Goal: Information Seeking & Learning: Compare options

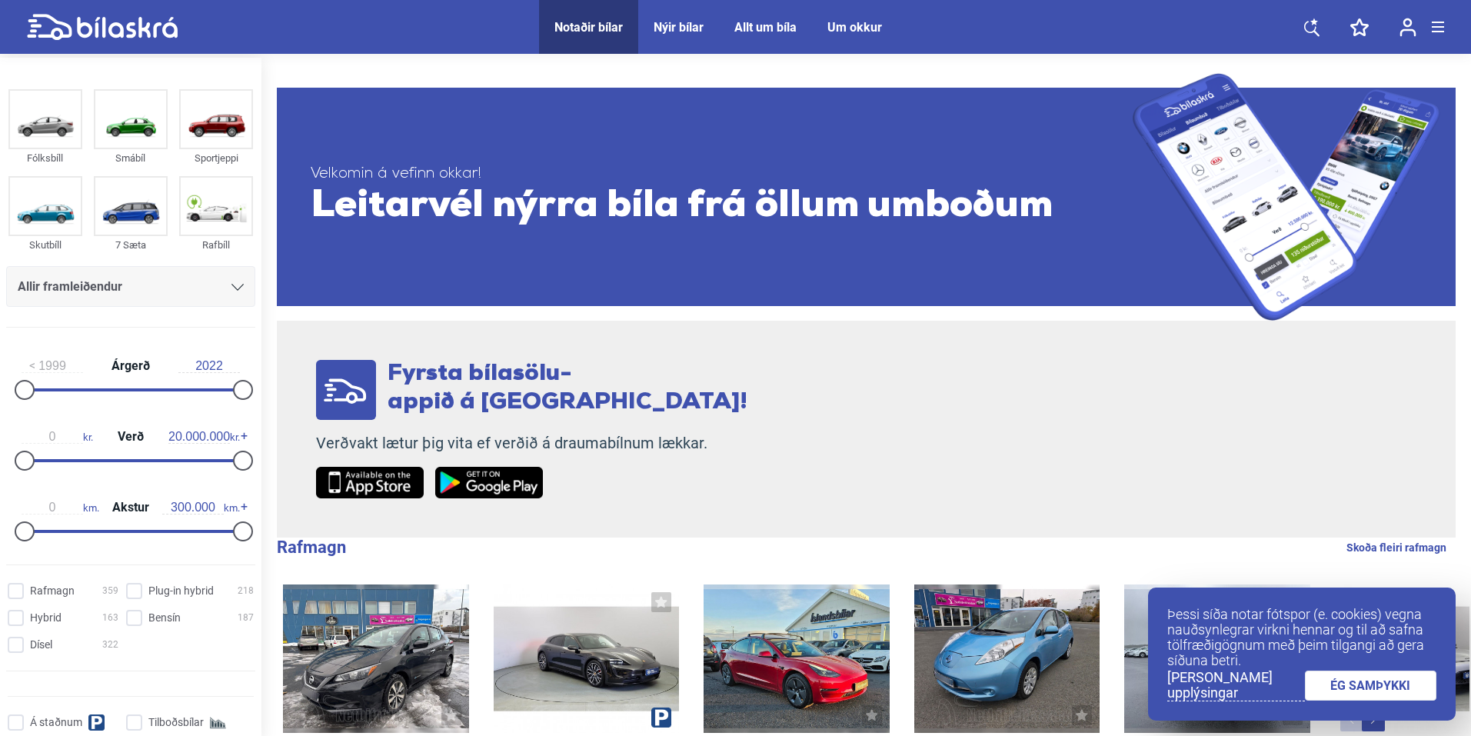
click at [224, 292] on div "Allir framleiðendur" at bounding box center [131, 287] width 226 height 22
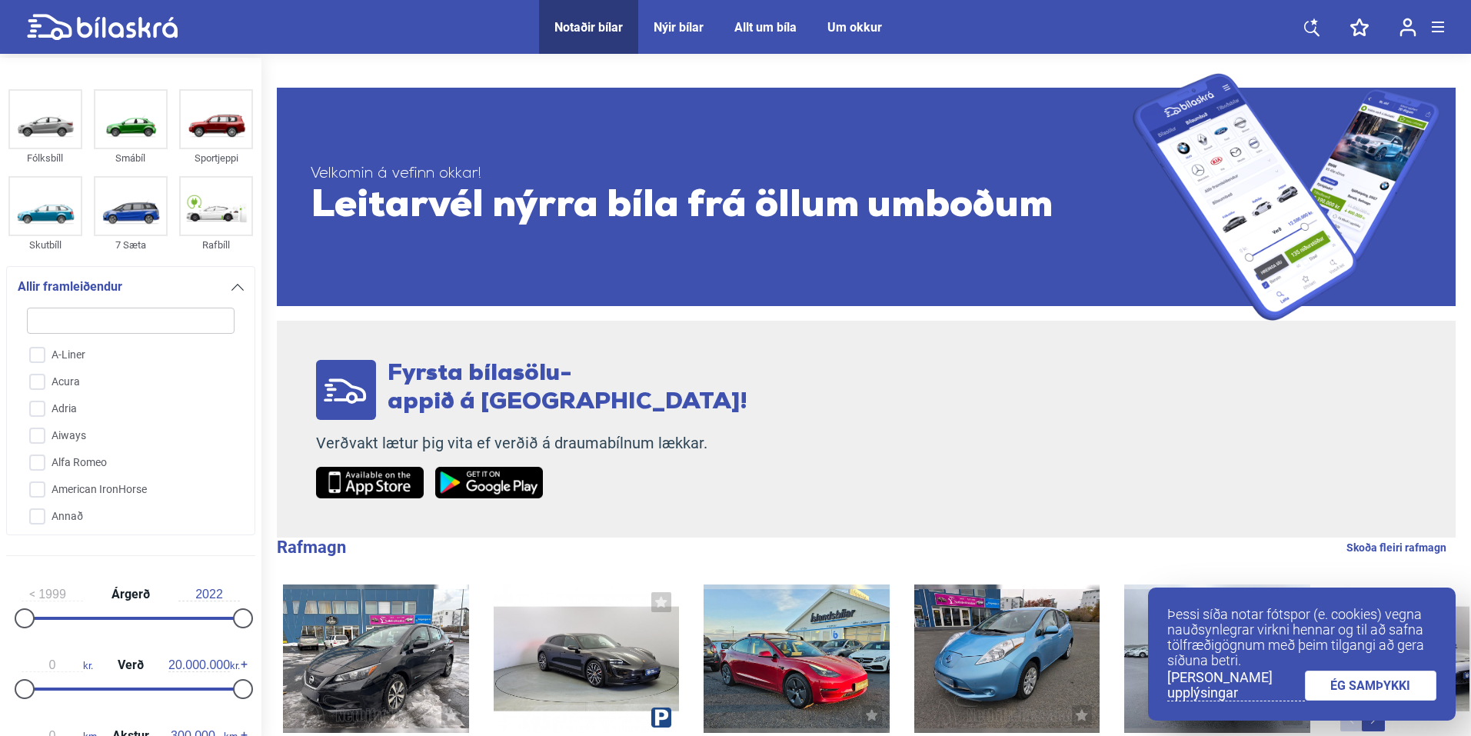
type input "a"
checkbox input "false"
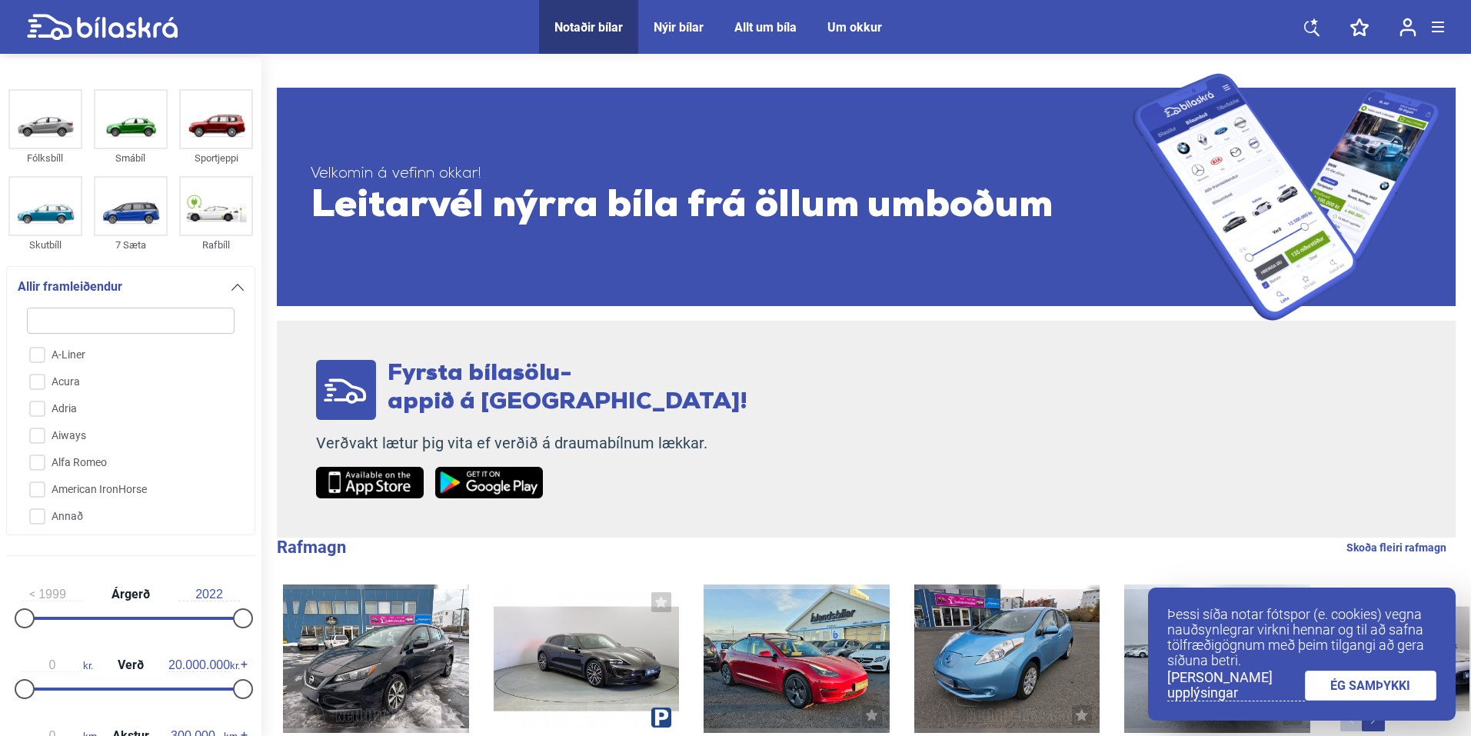
checkbox input "false"
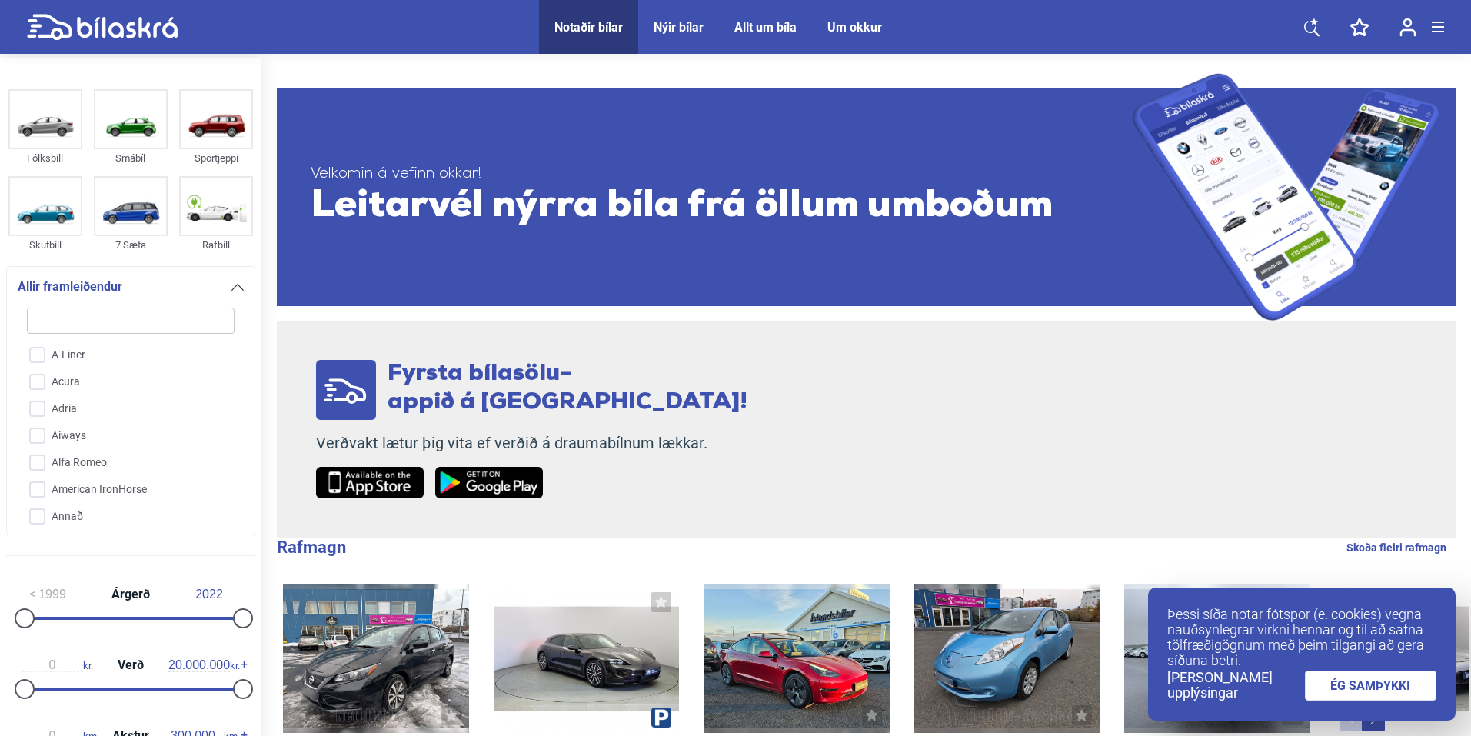
checkbox input "false"
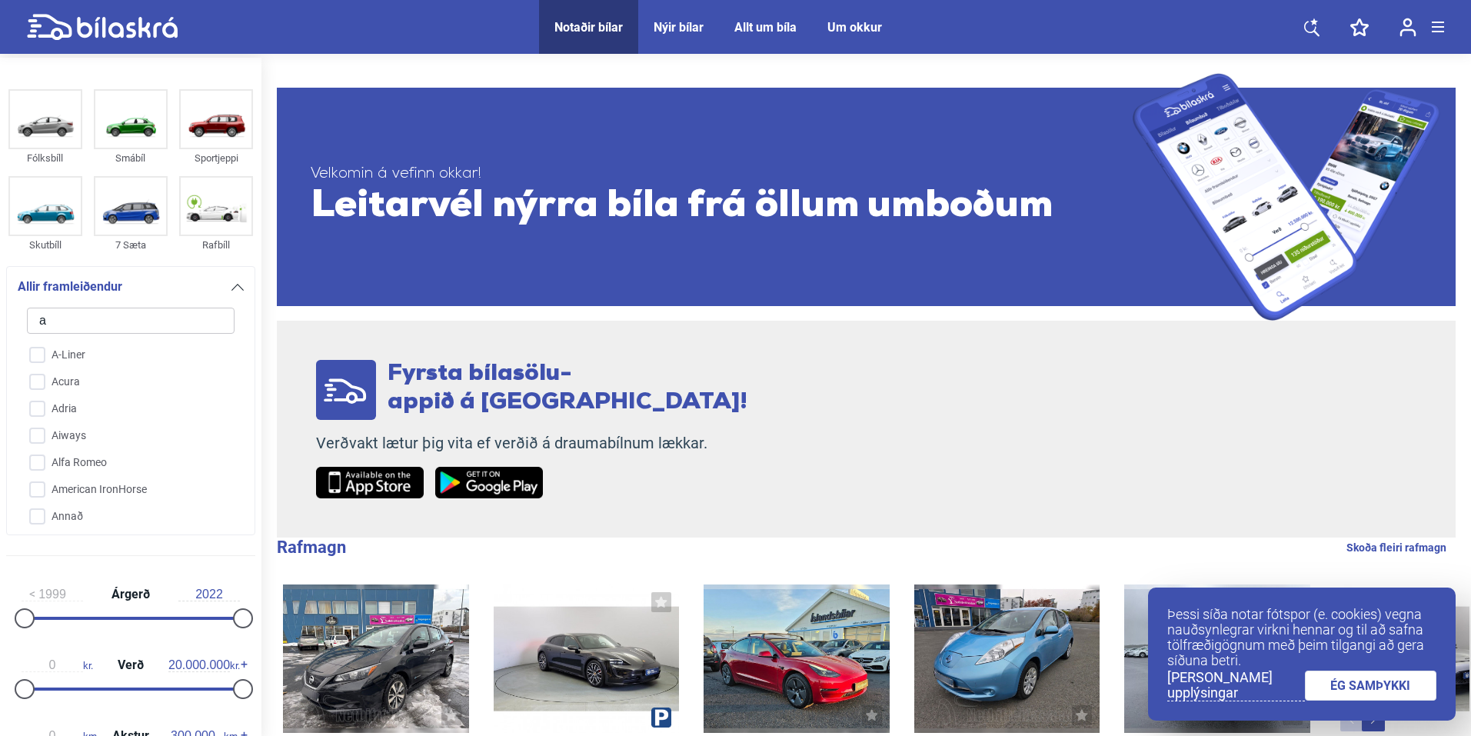
checkbox input "false"
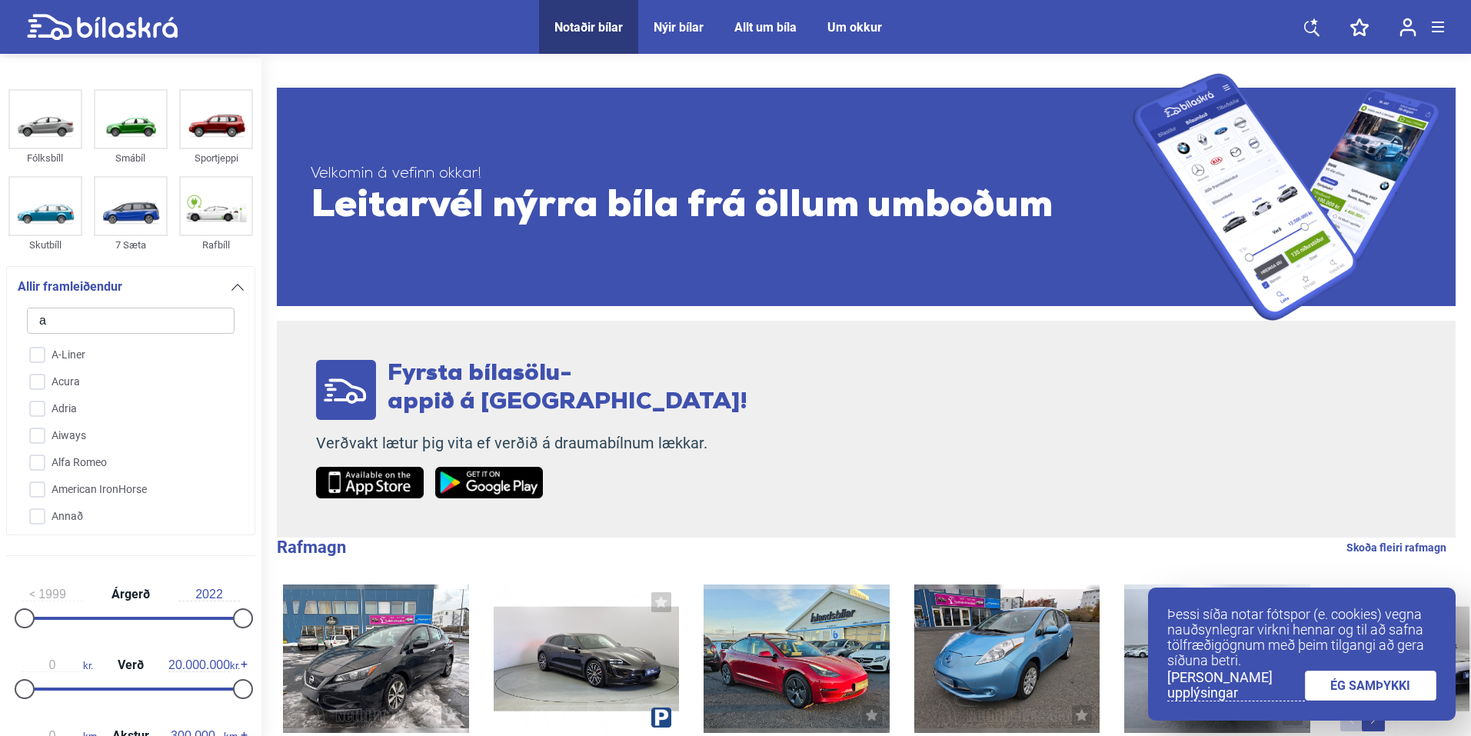
checkbox input "false"
type input "s"
checkbox input "false"
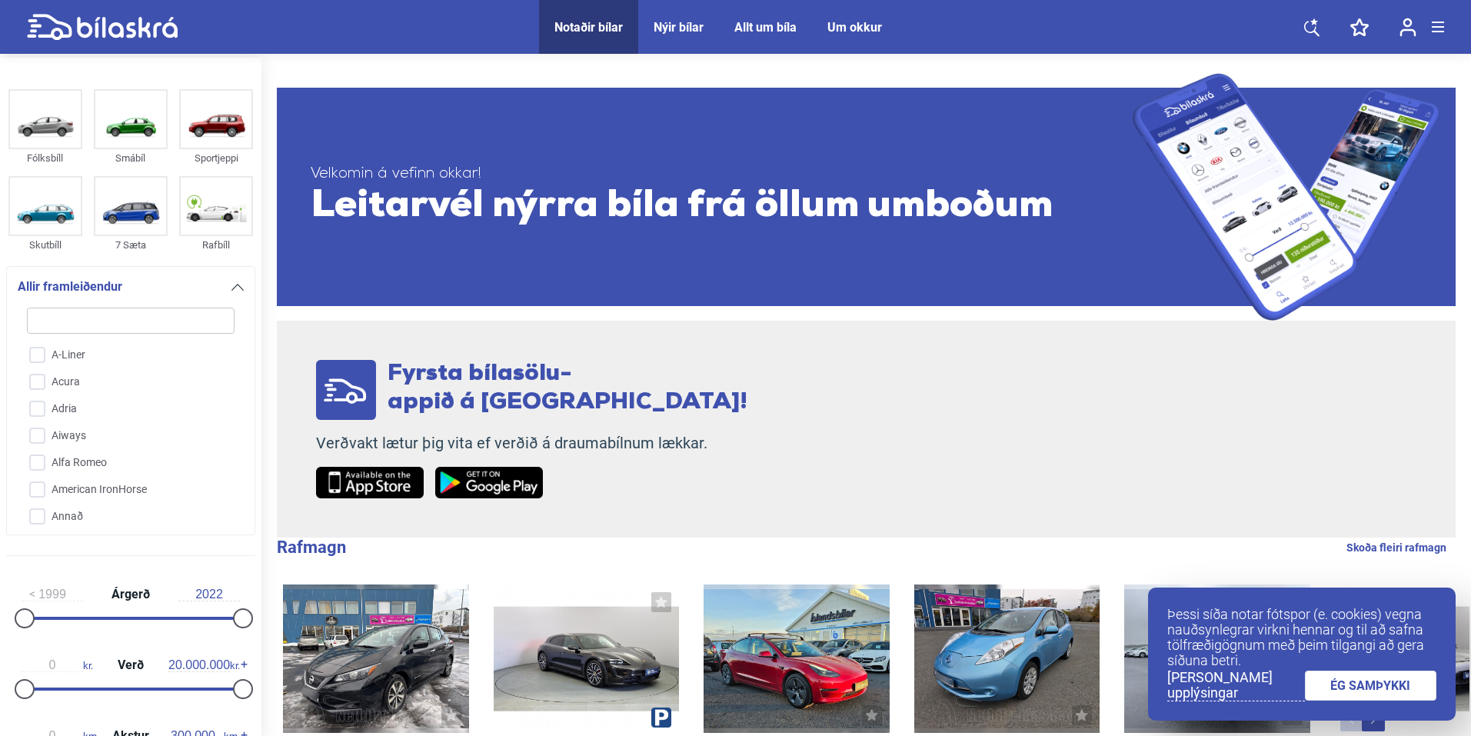
checkbox input "false"
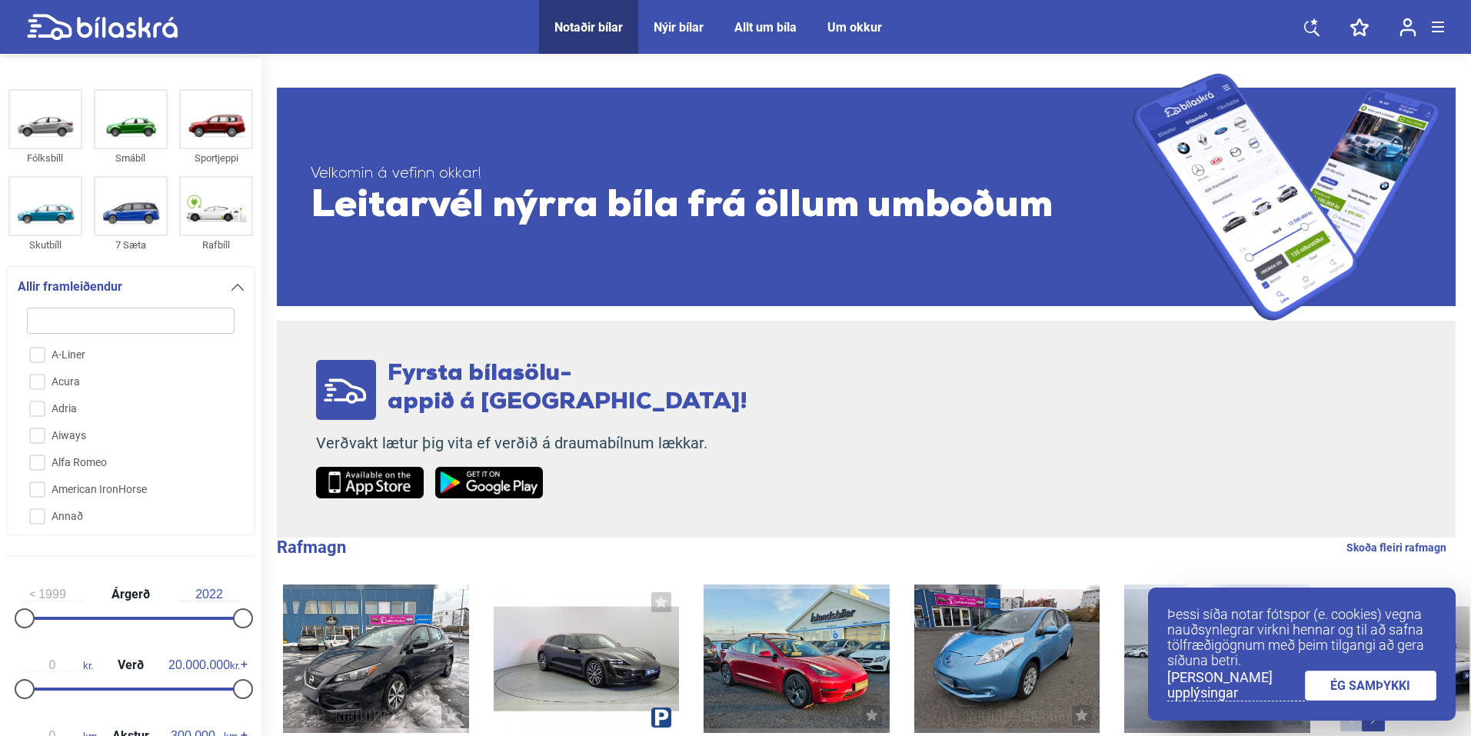
checkbox input "false"
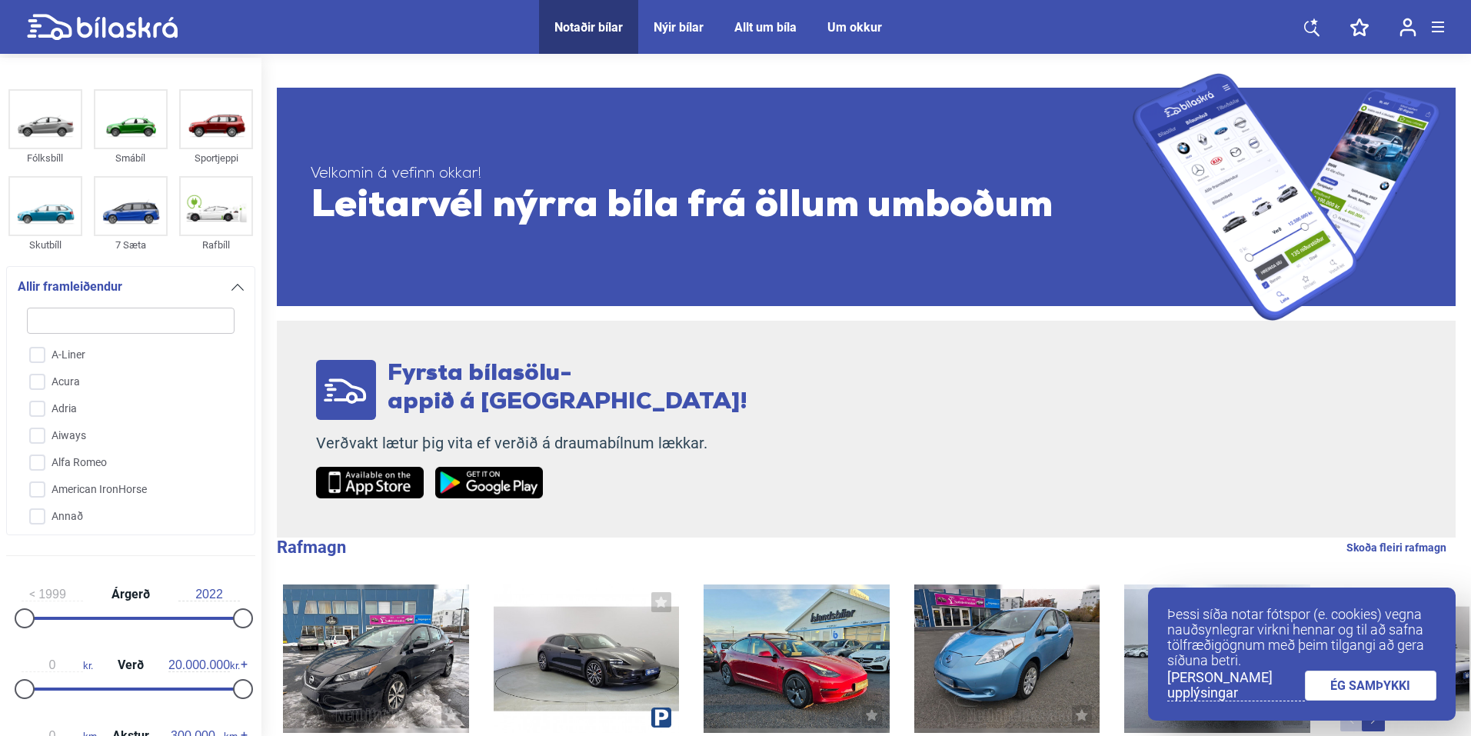
checkbox input "false"
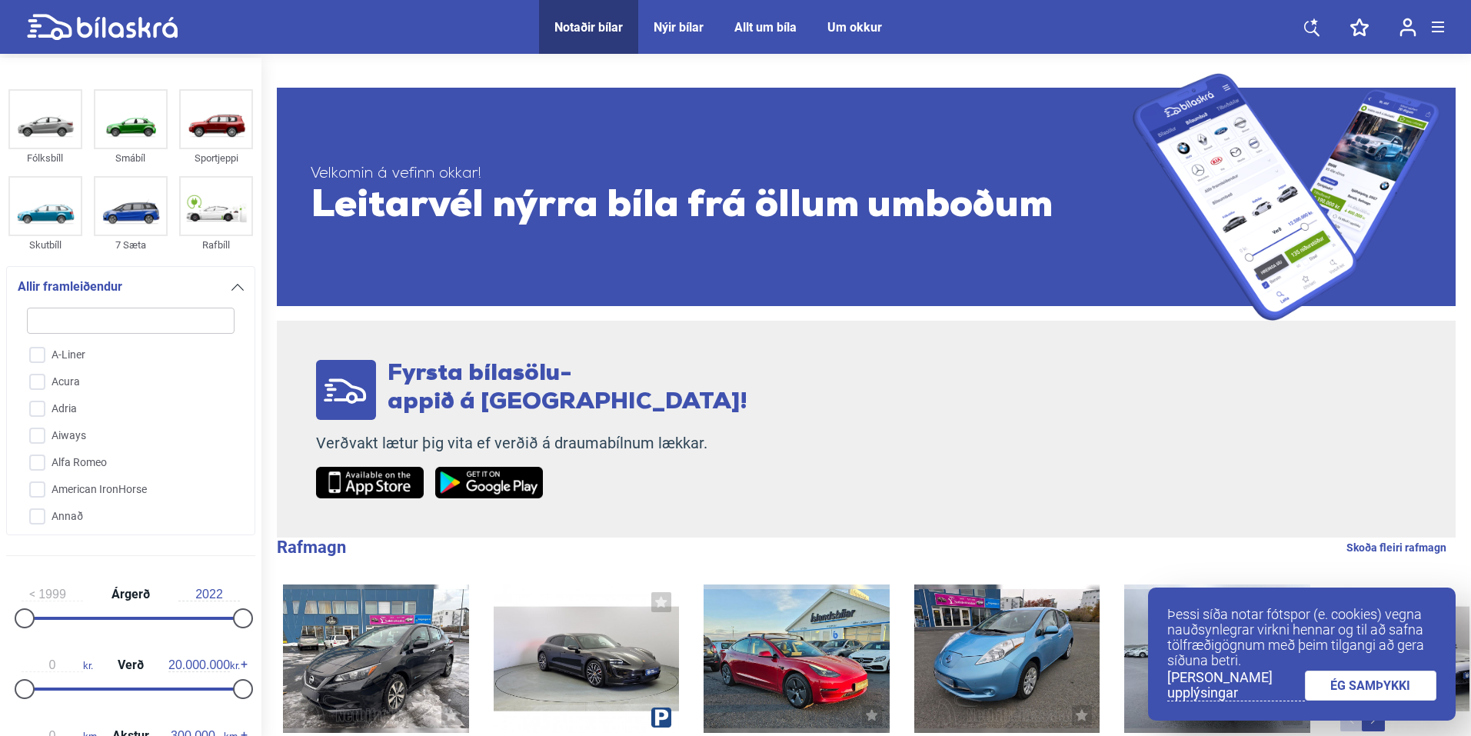
checkbox input "false"
type input "su"
checkbox input "false"
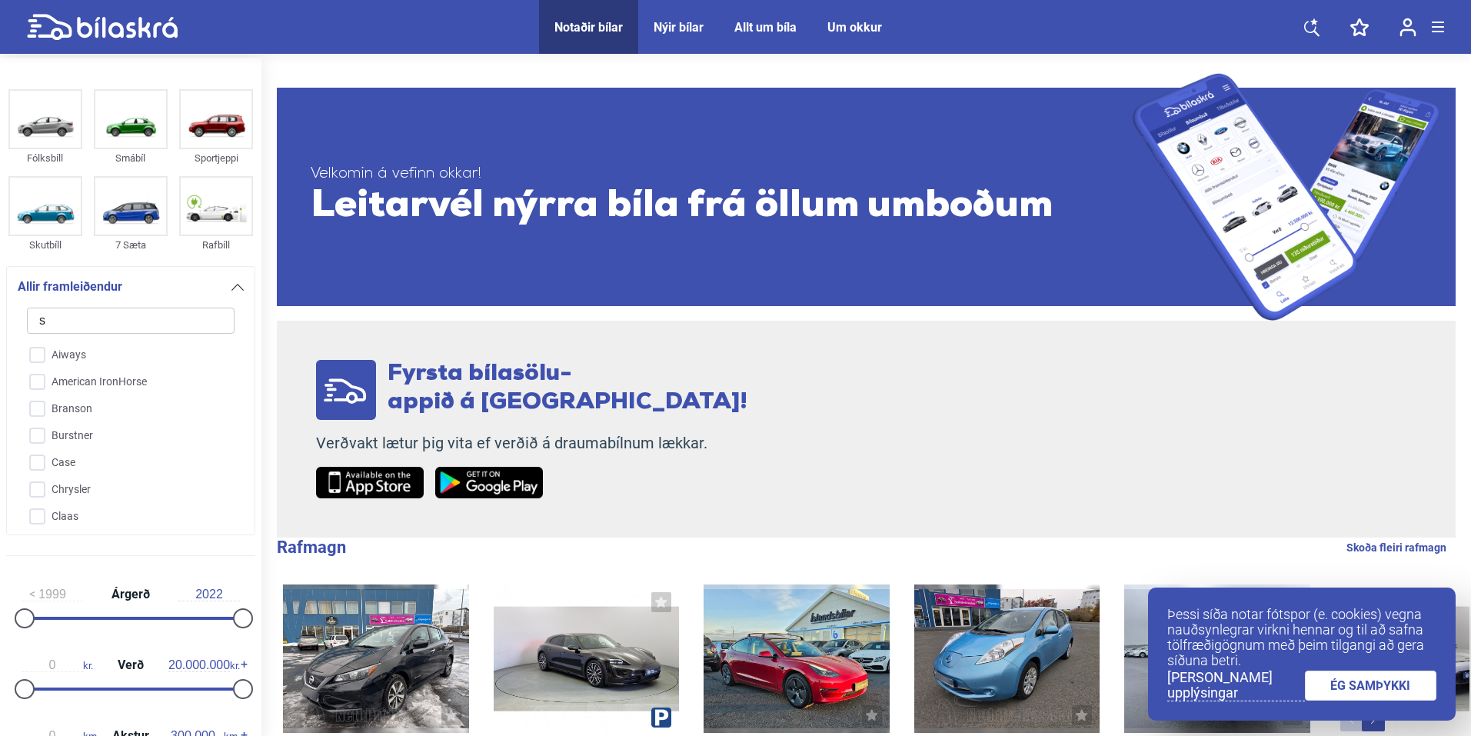
checkbox input "false"
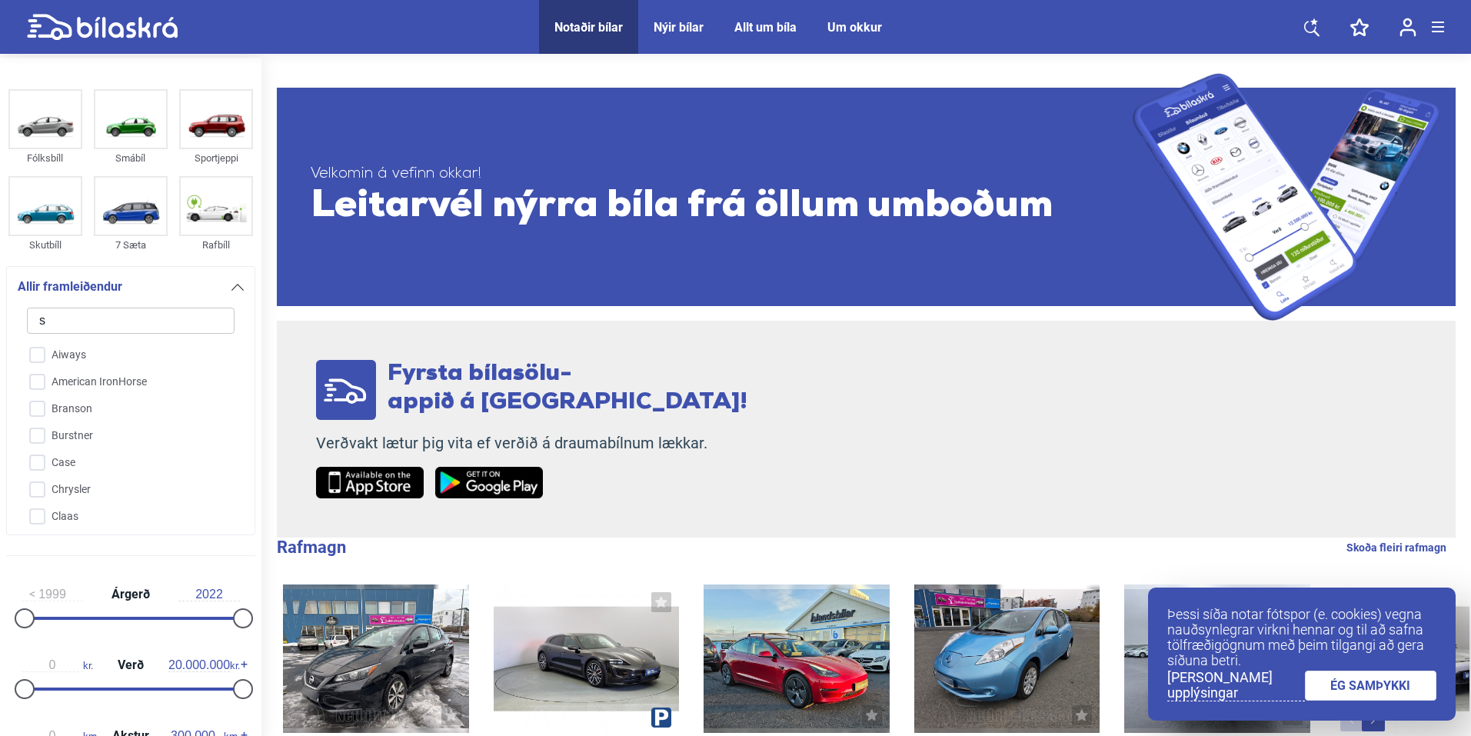
checkbox input "false"
type input "suz"
checkbox input "false"
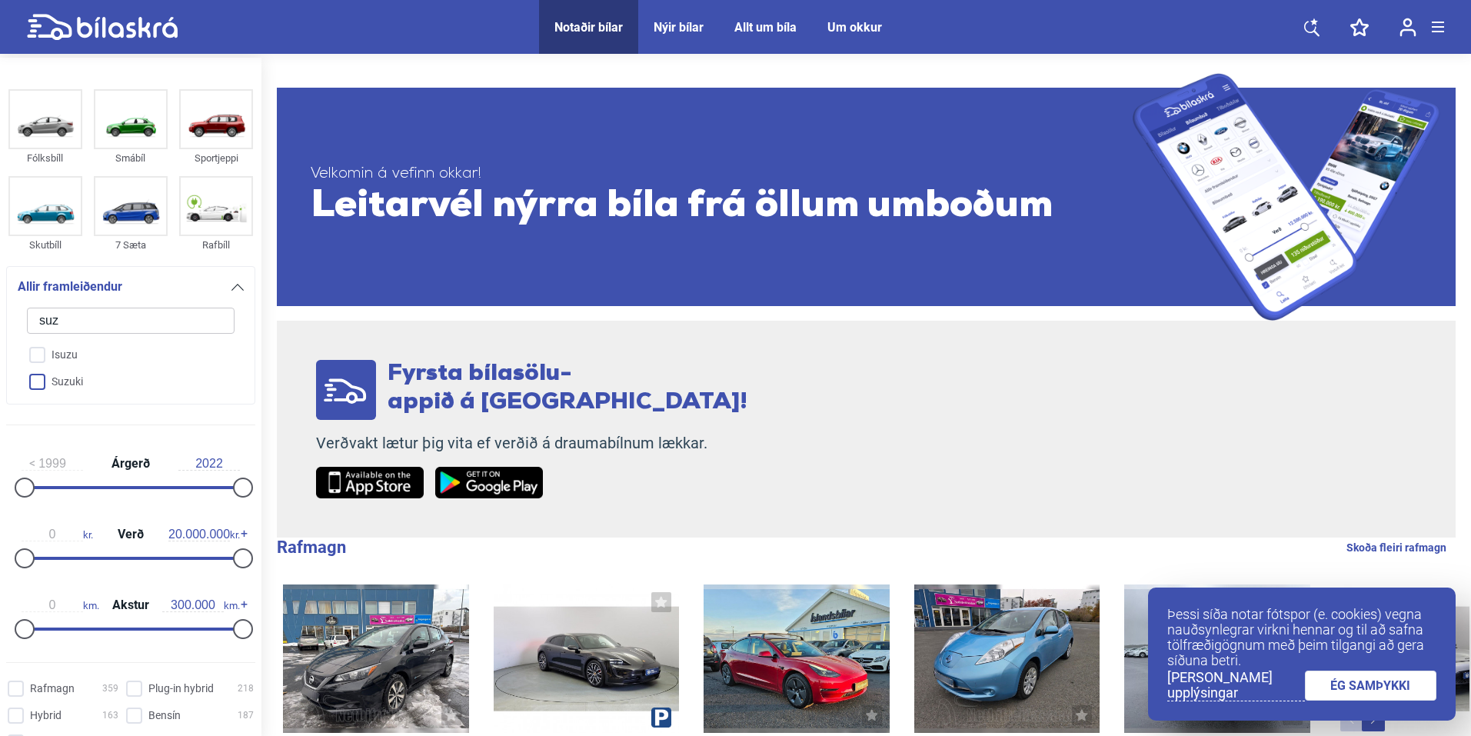
type input "suz"
click at [98, 376] on input "Suzuki" at bounding box center [120, 382] width 209 height 27
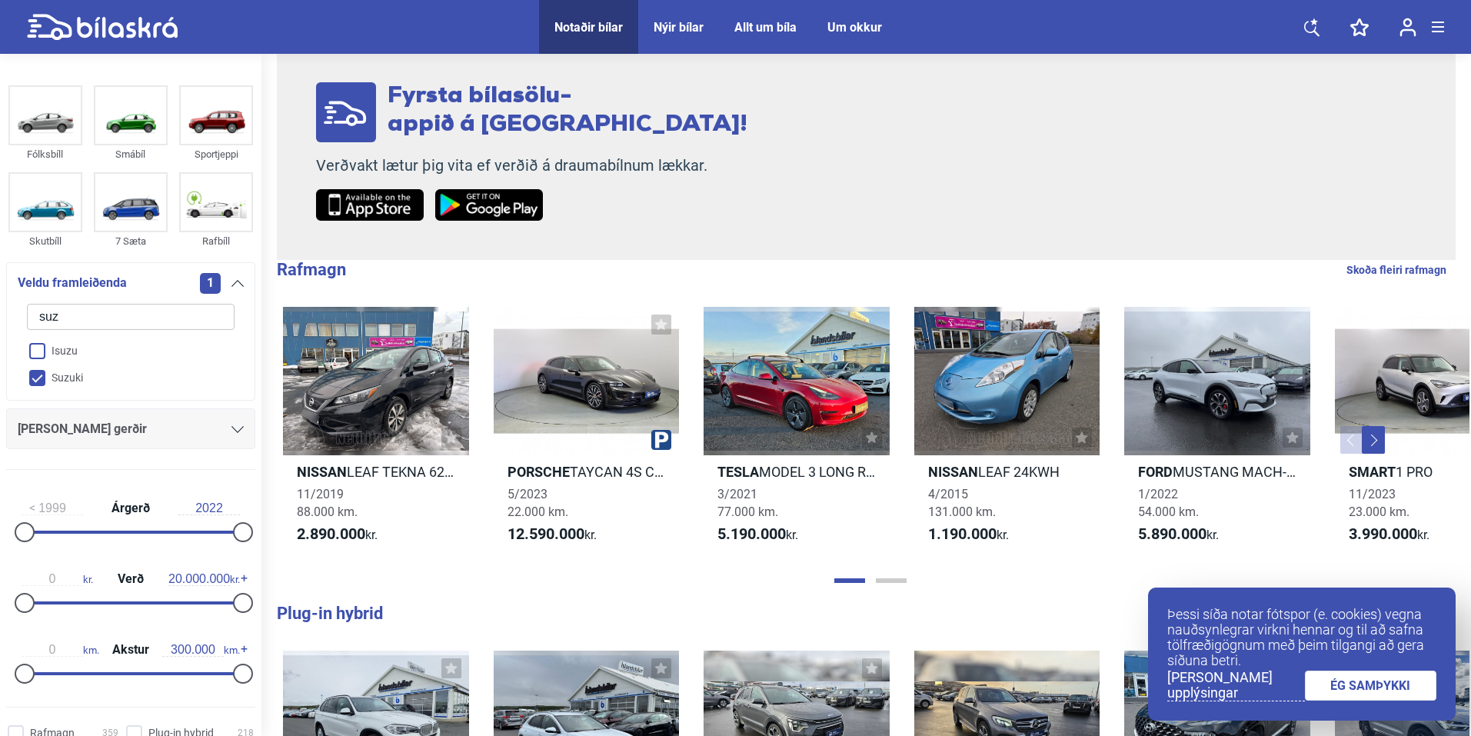
click button "hreinsa síu" at bounding box center [0, 0] width 0 height 0
checkbox input "false"
type input "2022"
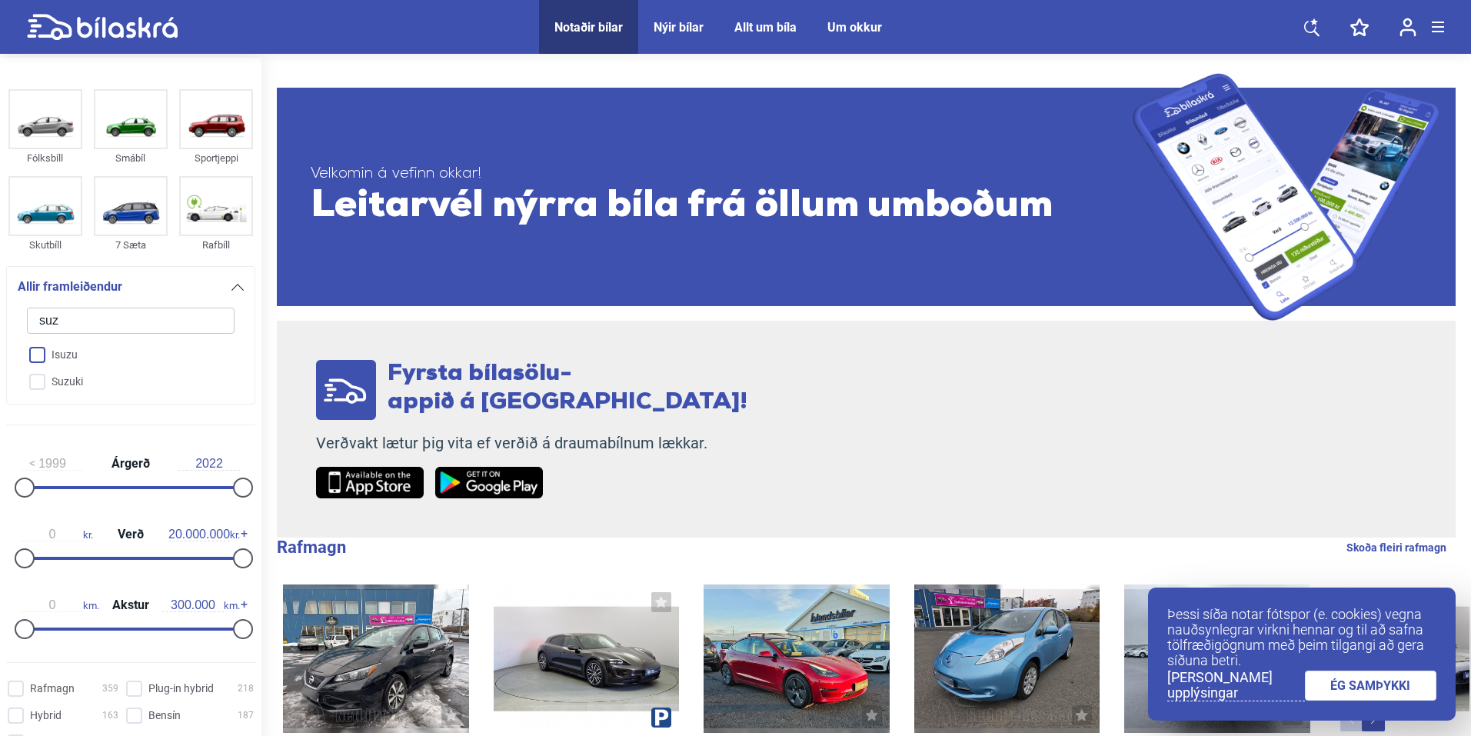
click button "1372 niðurstöður" at bounding box center [0, 0] width 0 height 0
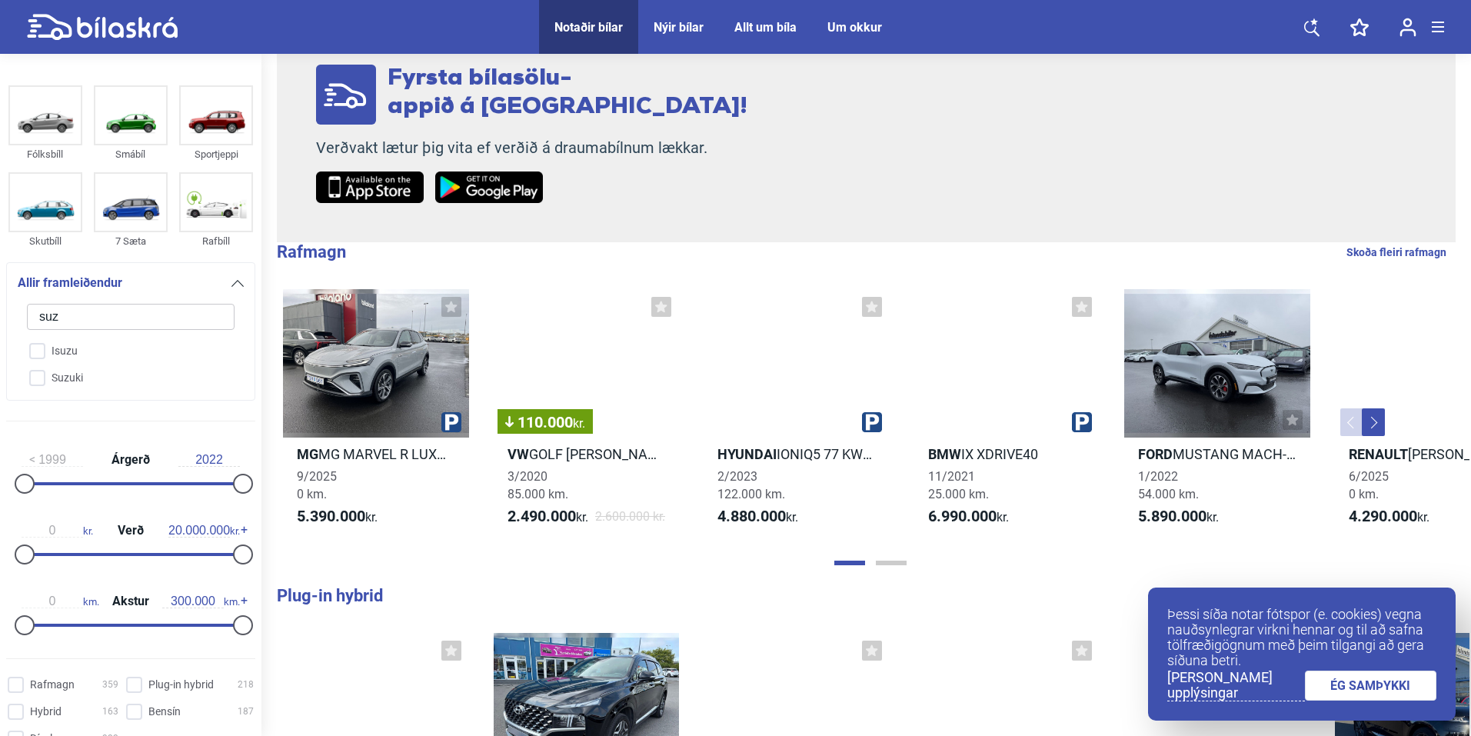
scroll to position [296, 0]
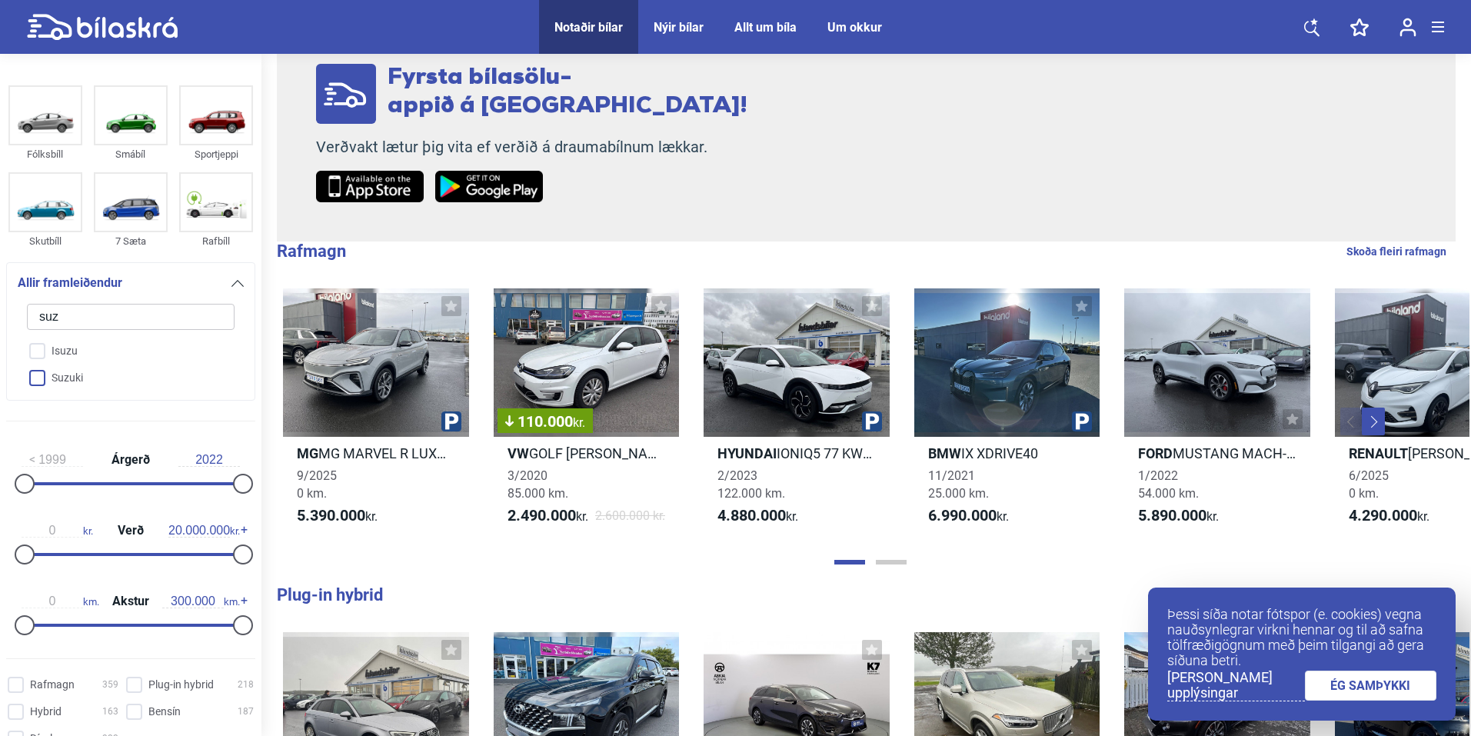
click at [34, 373] on input "Suzuki" at bounding box center [120, 378] width 209 height 27
checkbox input "true"
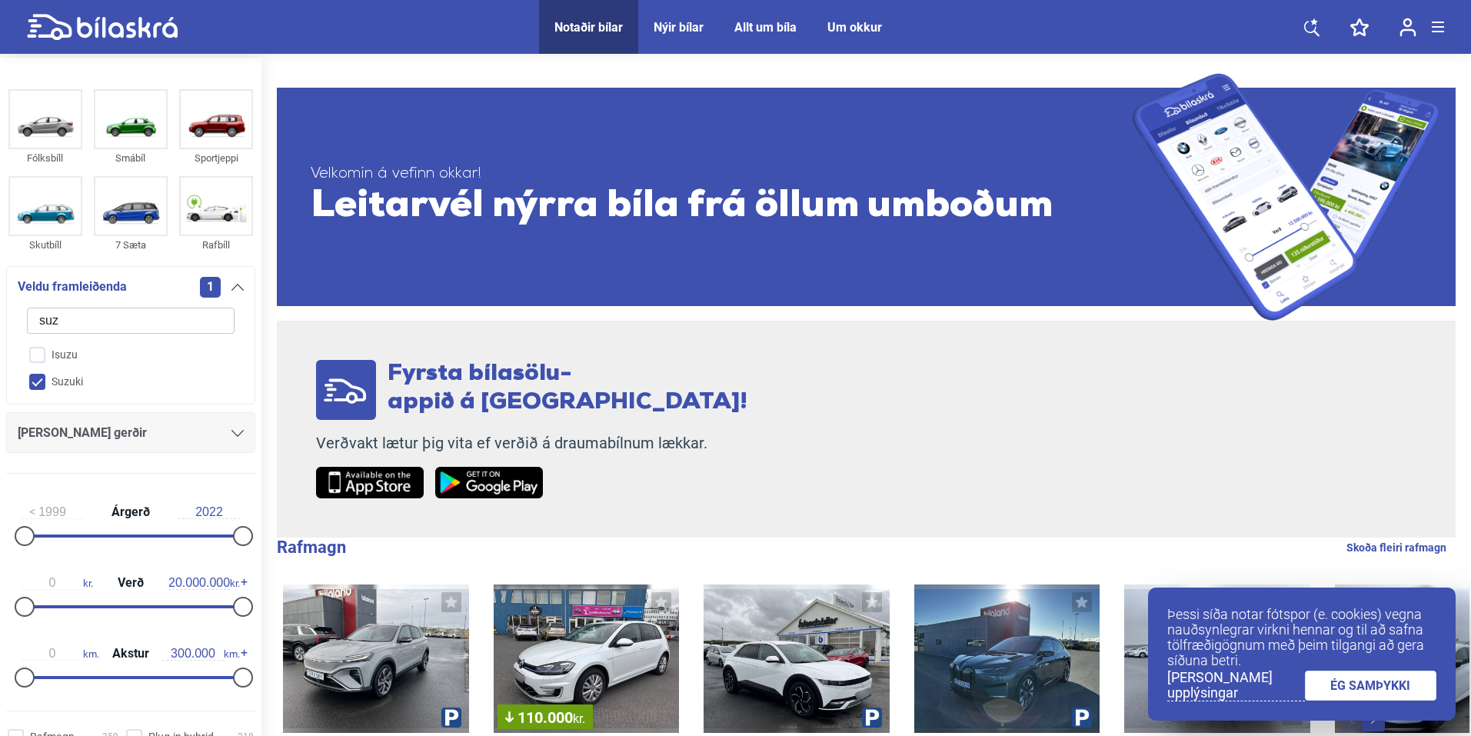
click at [1302, 9] on link at bounding box center [1311, 27] width 46 height 54
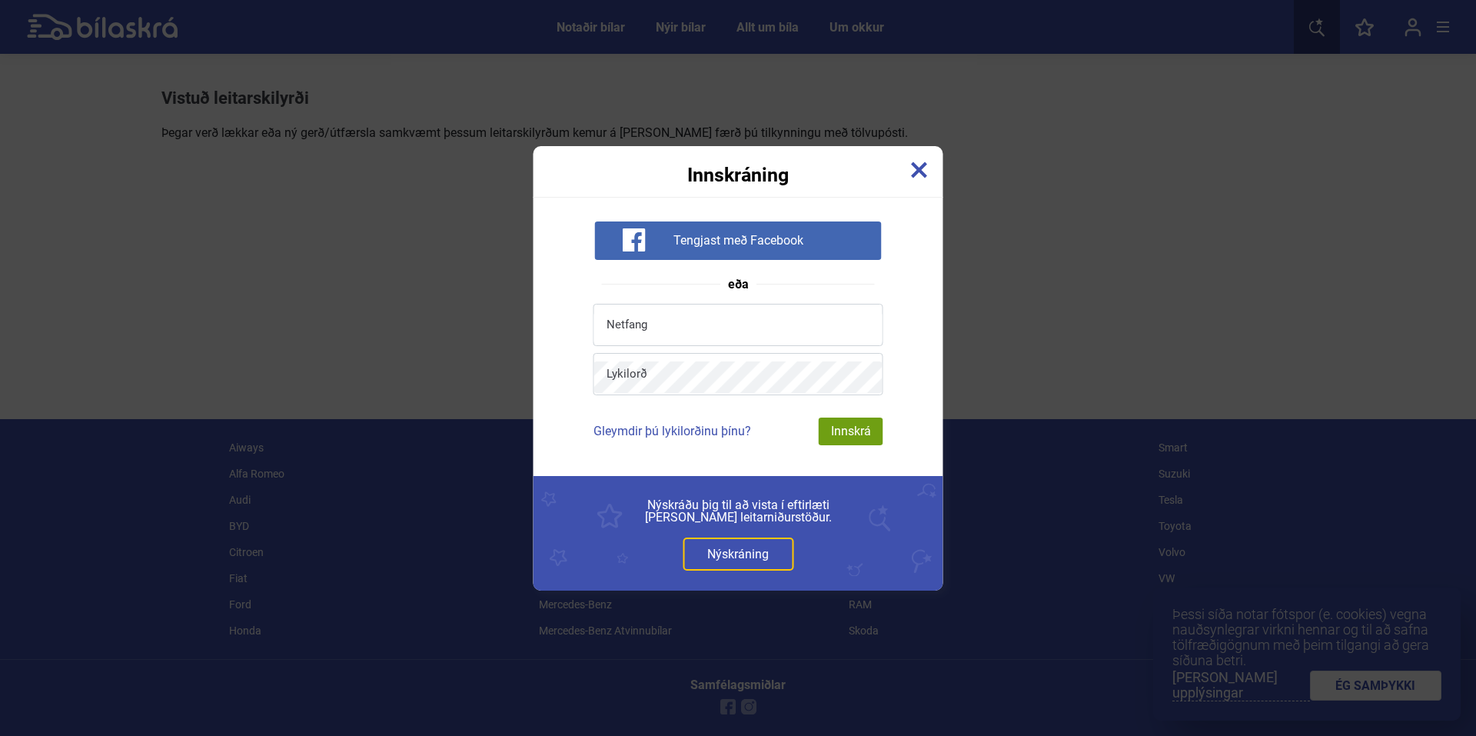
click at [917, 175] on img at bounding box center [919, 169] width 17 height 17
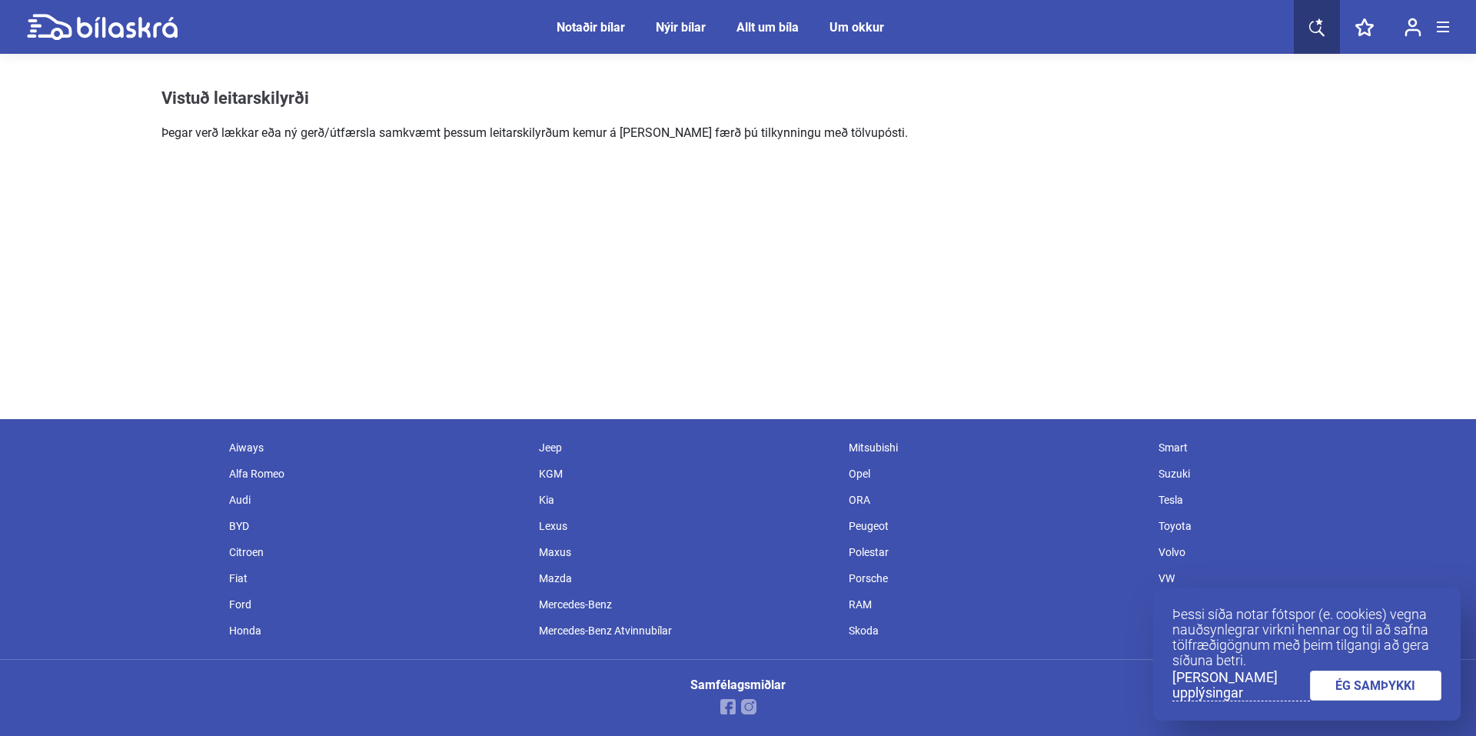
click at [583, 20] on div "Notaðir bílar" at bounding box center [591, 27] width 68 height 15
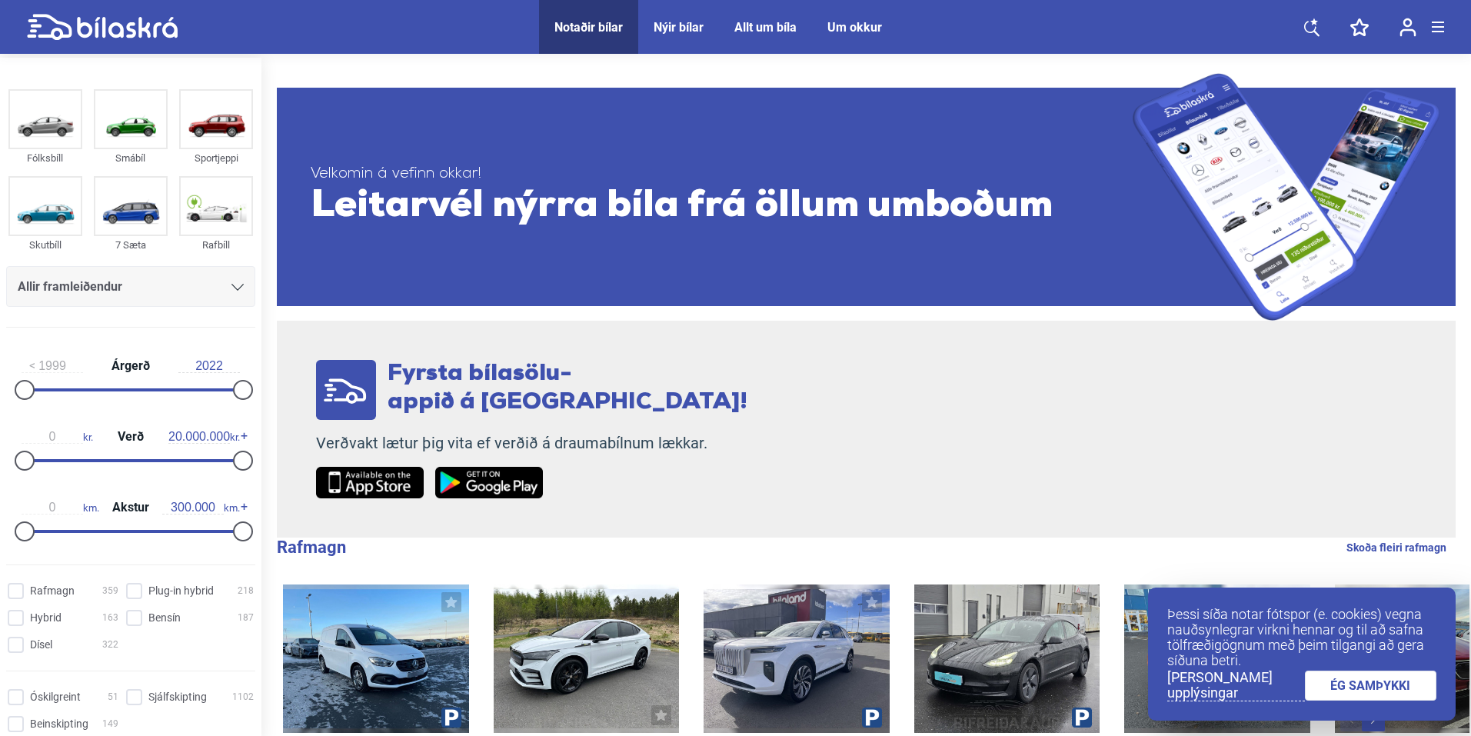
click at [169, 310] on div "Allir framleiðendur" at bounding box center [130, 290] width 249 height 48
click at [211, 288] on div "Allir framleiðendur" at bounding box center [131, 287] width 226 height 22
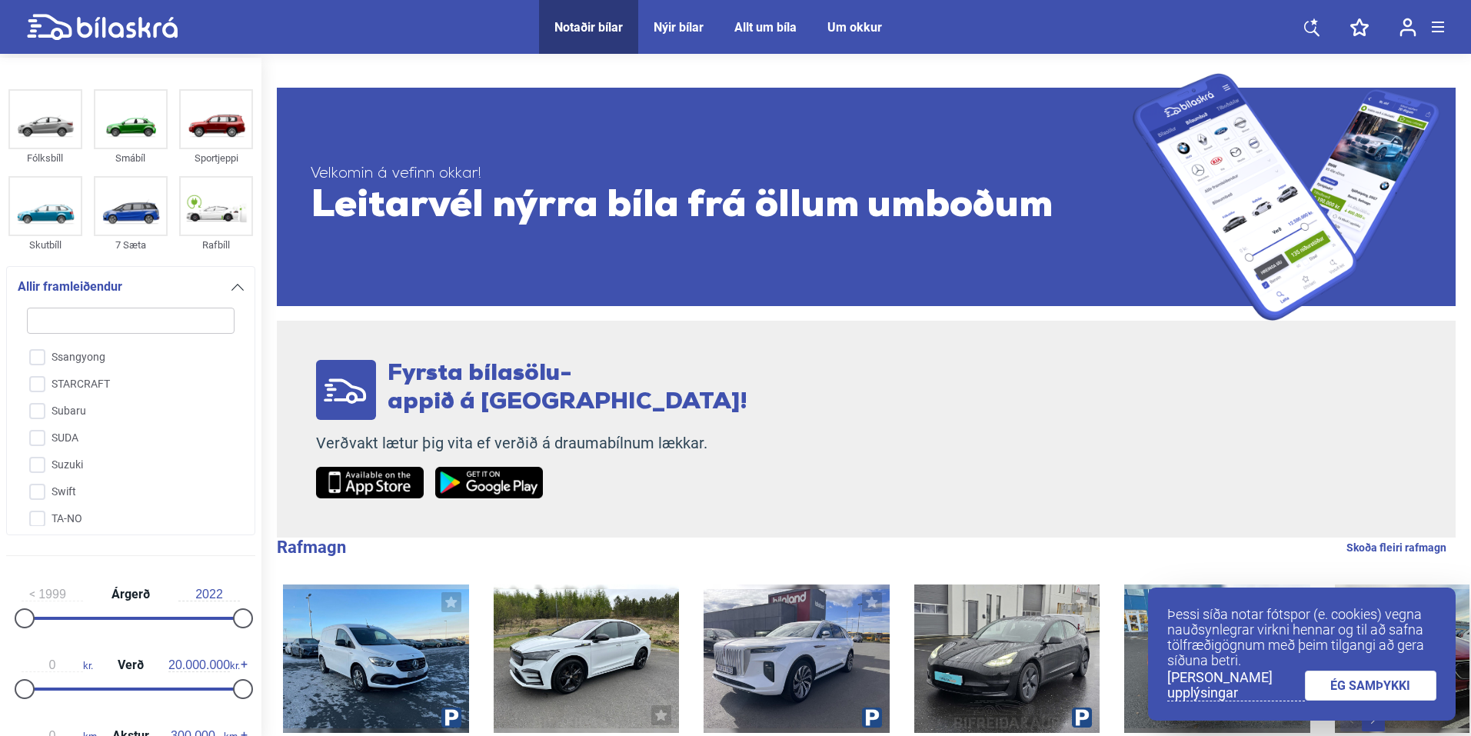
scroll to position [3393, 0]
click at [64, 452] on input "Suzuki" at bounding box center [120, 465] width 209 height 27
checkbox input "true"
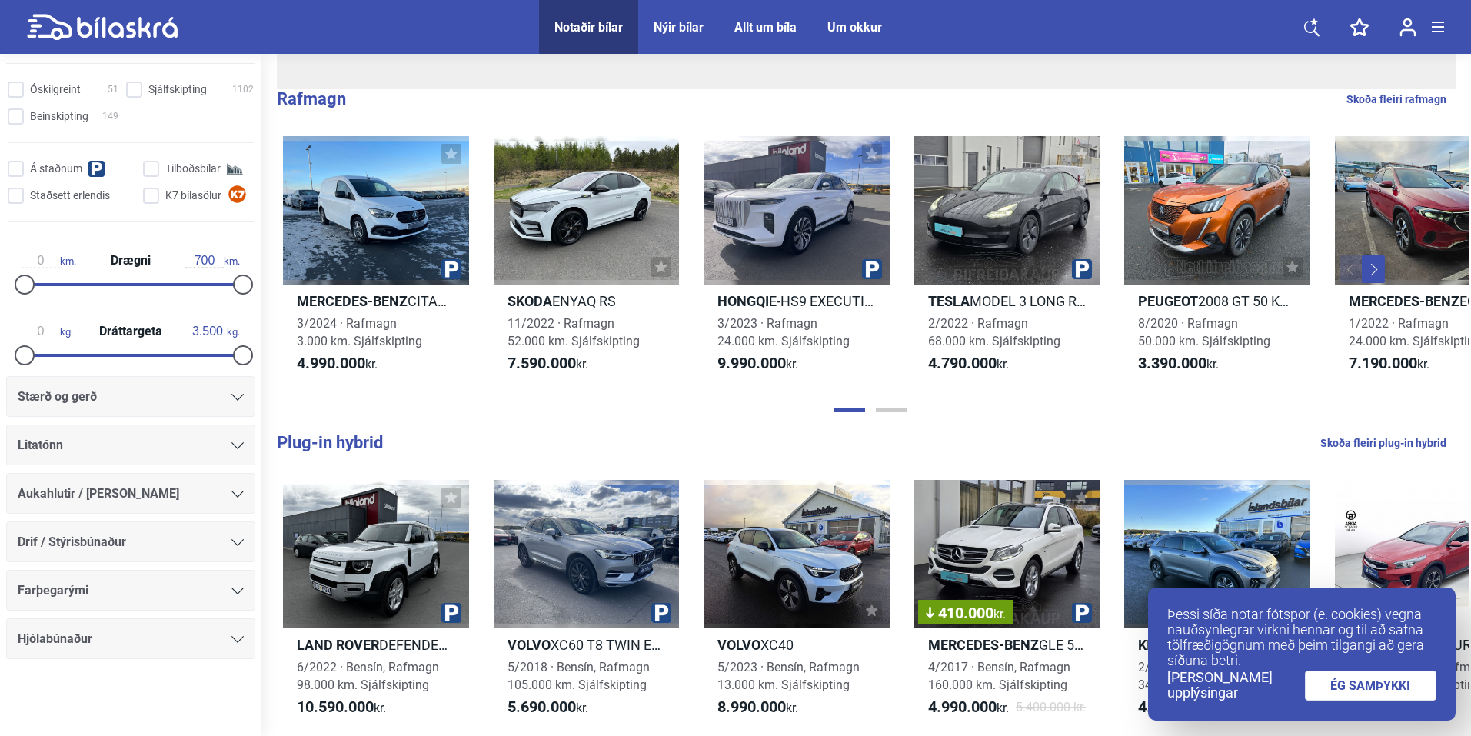
scroll to position [465, 0]
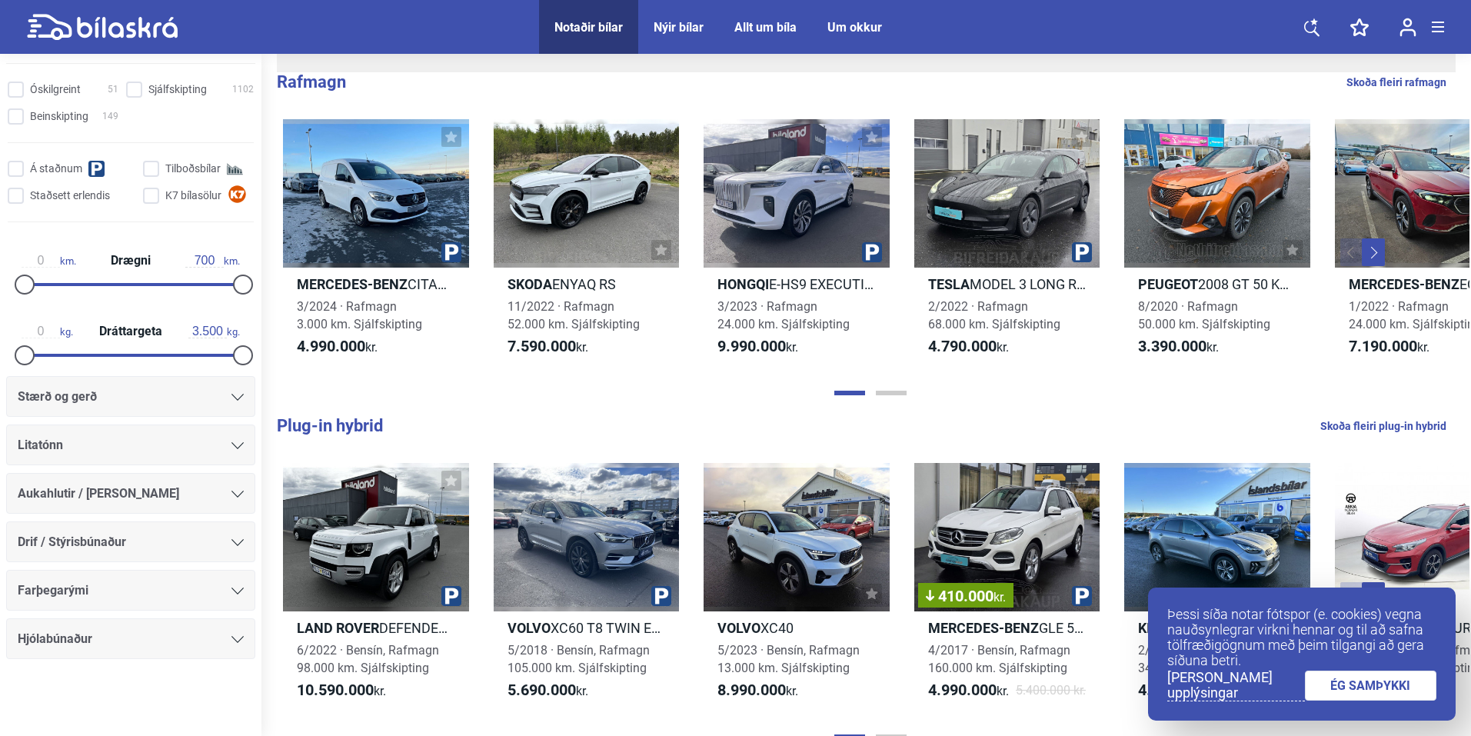
click at [1337, 691] on link "ÉG SAMÞYKKI" at bounding box center [1370, 685] width 132 height 30
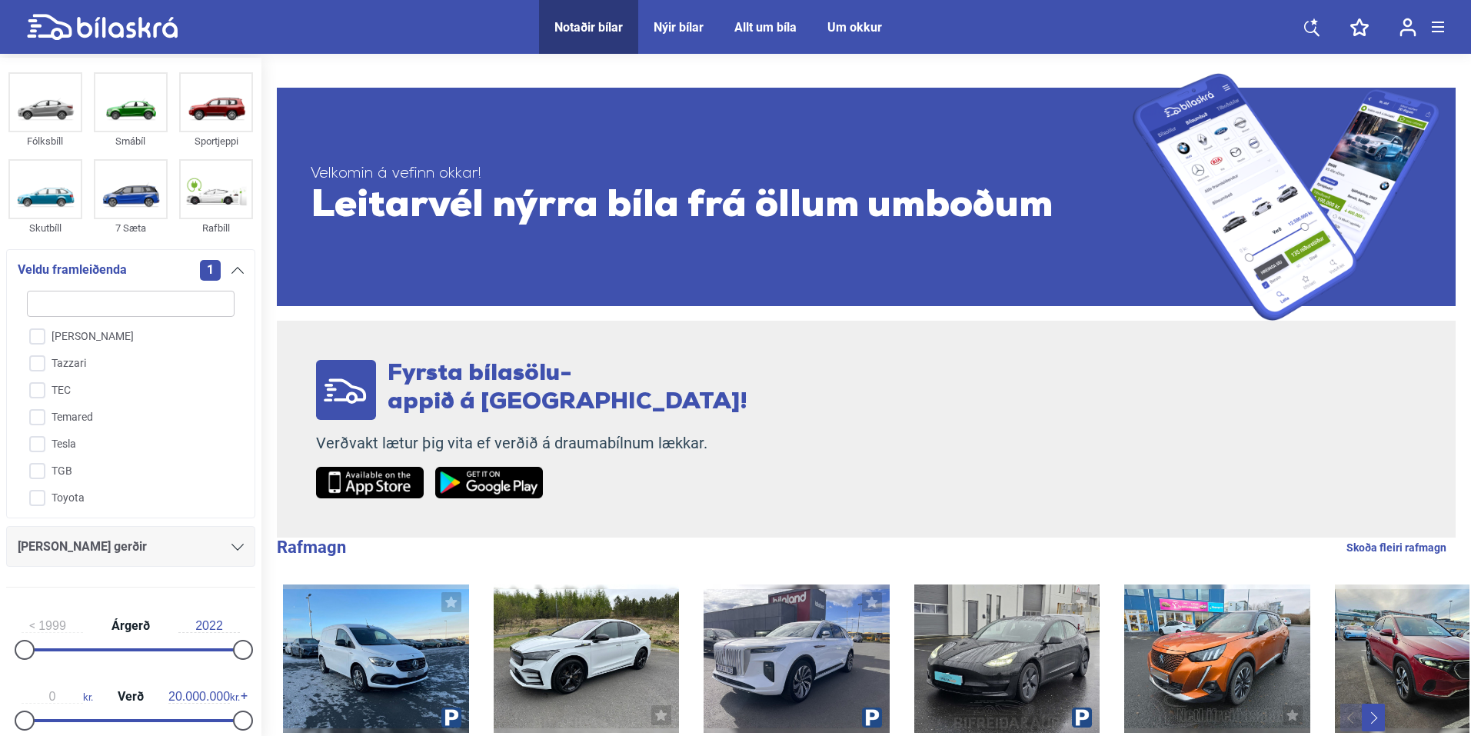
scroll to position [0, 0]
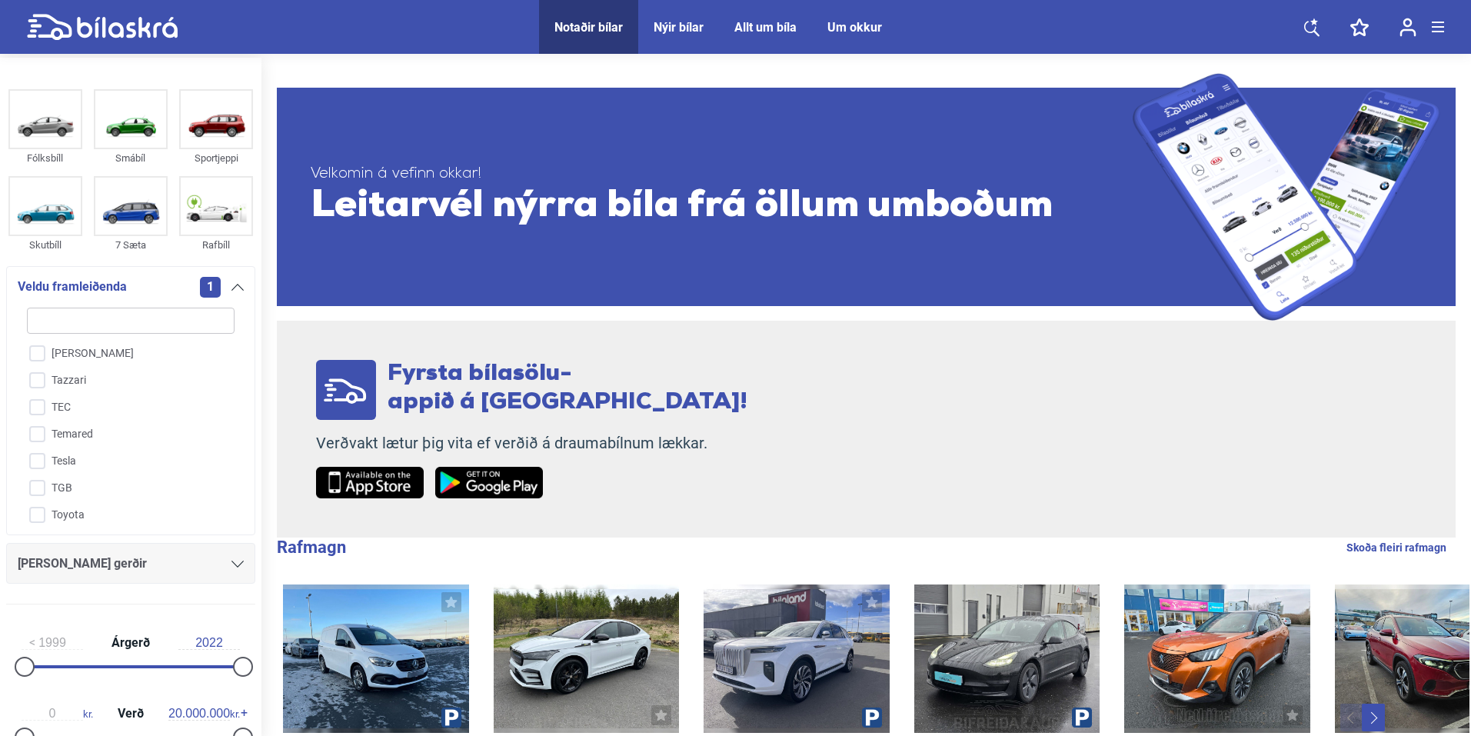
click at [204, 285] on span "1" at bounding box center [210, 287] width 21 height 21
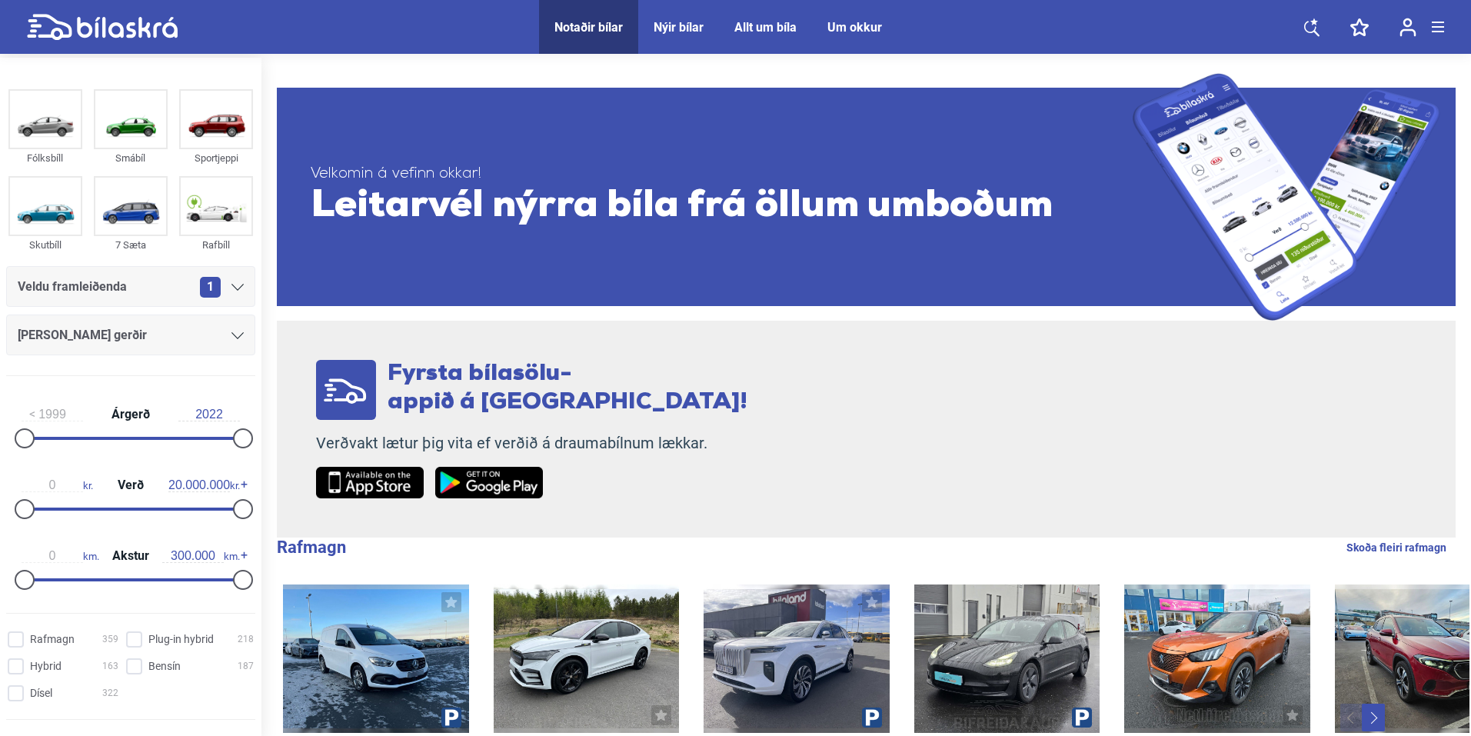
click at [204, 285] on span "1" at bounding box center [210, 287] width 21 height 21
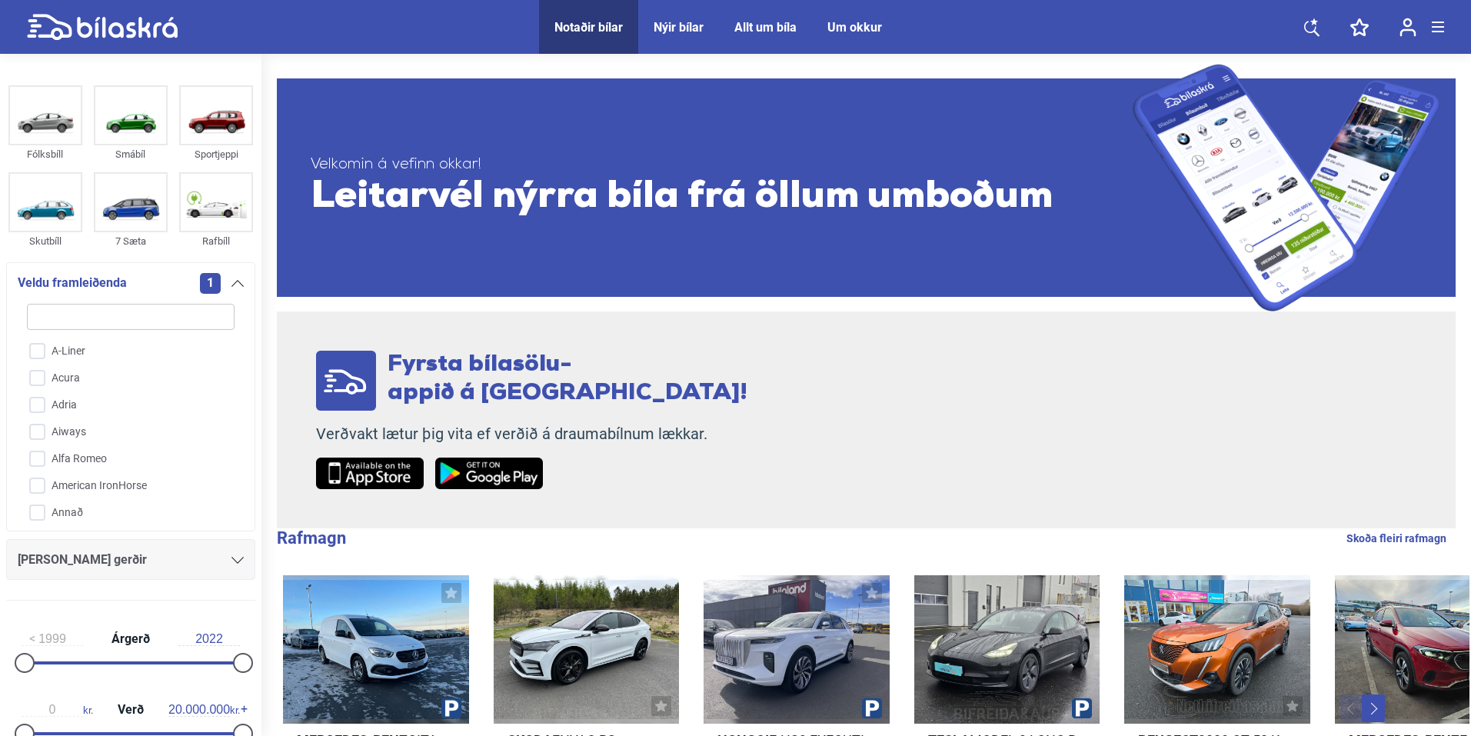
scroll to position [11, 0]
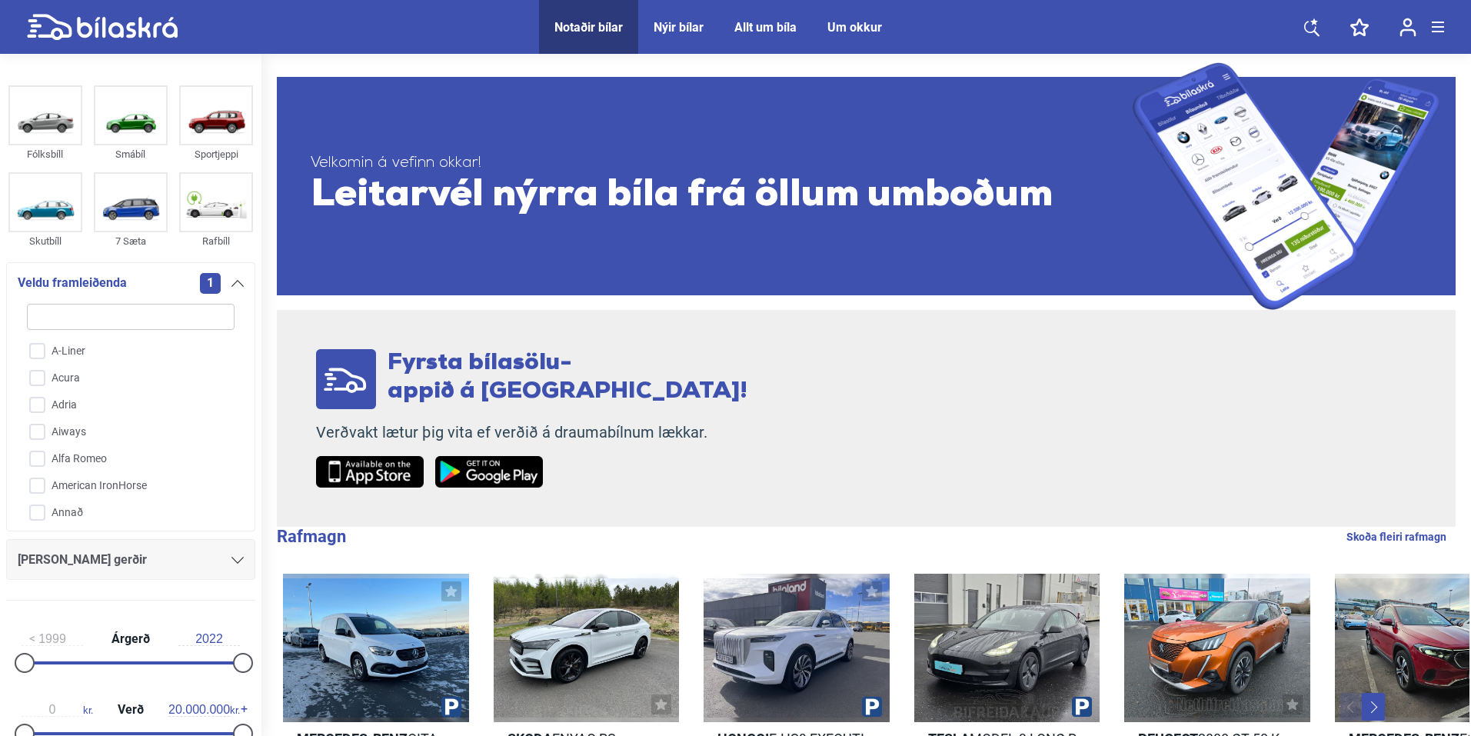
click at [510, 288] on link "Velkomin á vefinn okkar! Leitarvél nýrra bíla frá öllum umboðum" at bounding box center [866, 186] width 1178 height 248
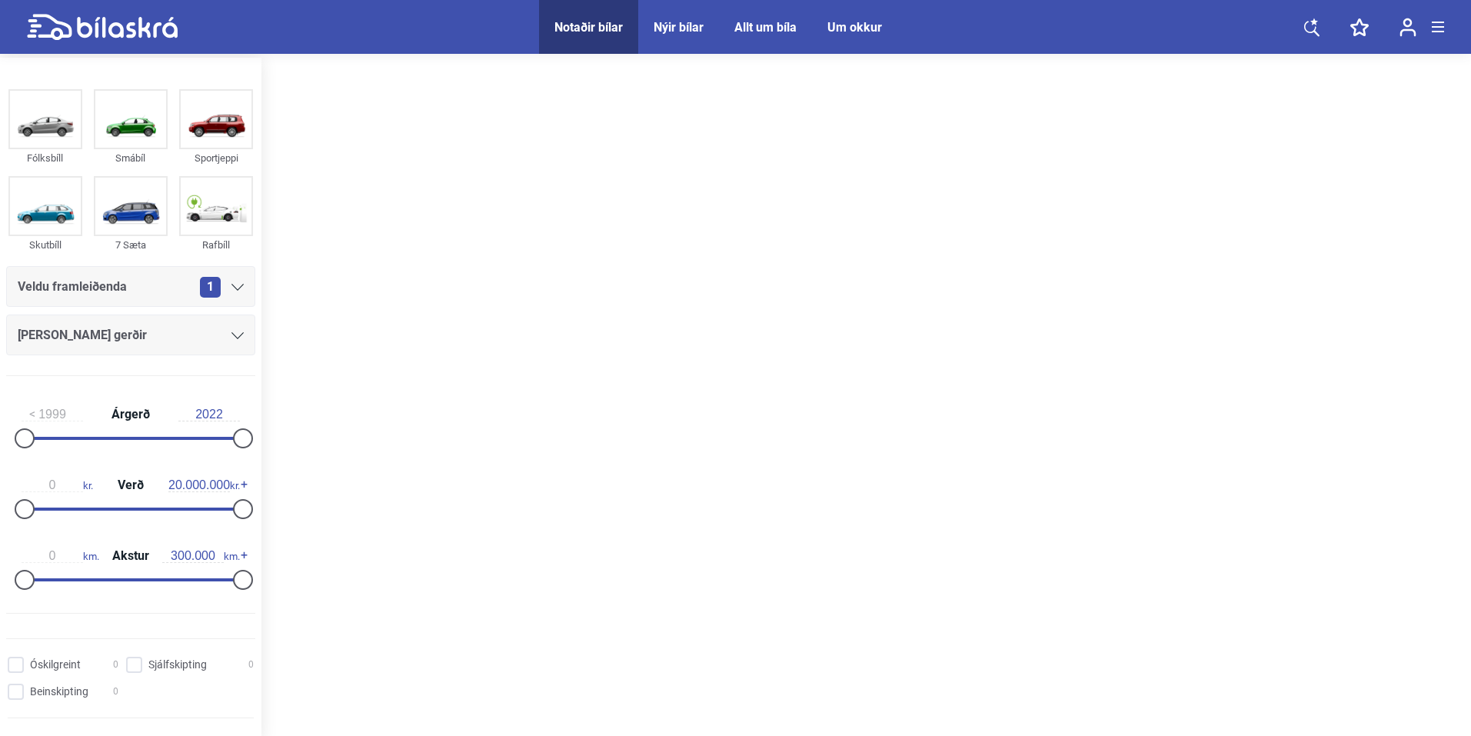
scroll to position [11, 0]
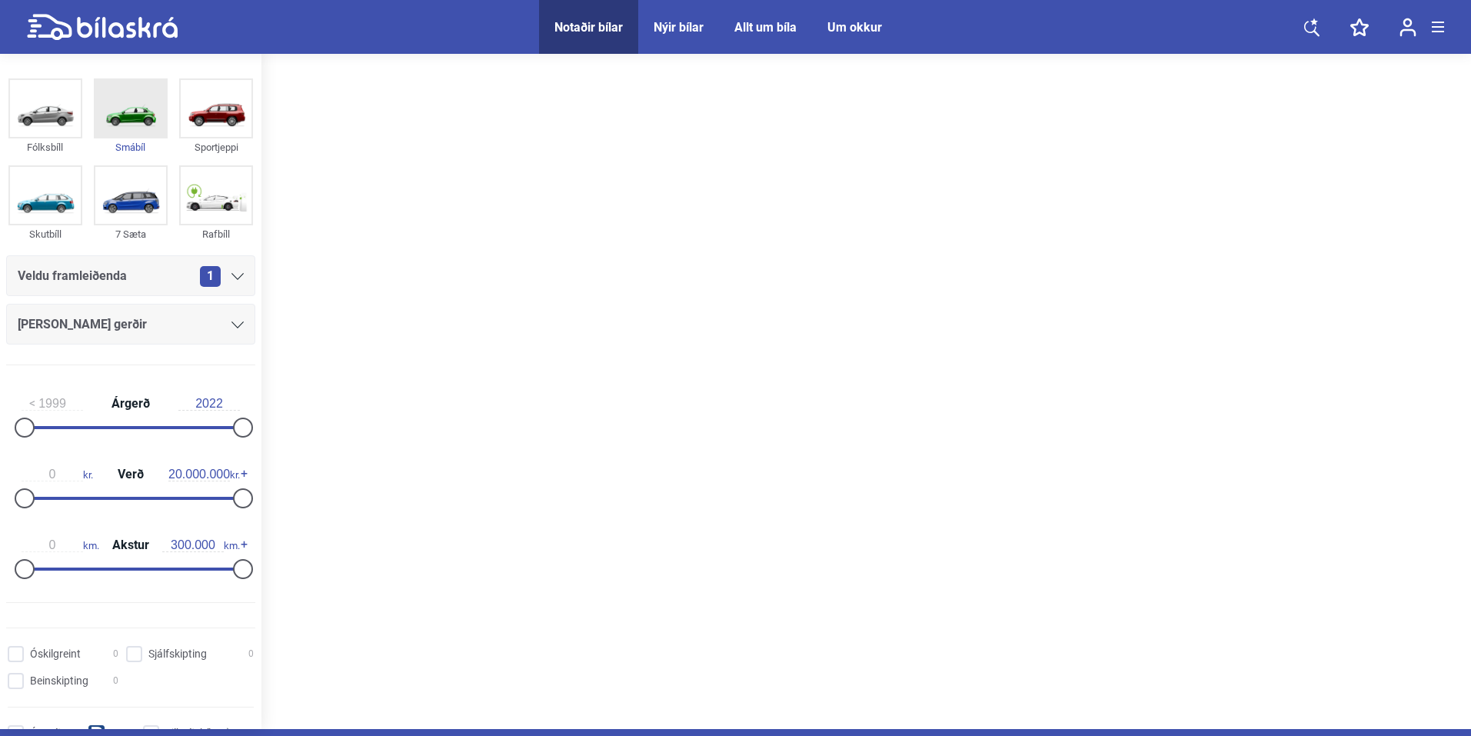
click at [122, 118] on img at bounding box center [130, 108] width 71 height 57
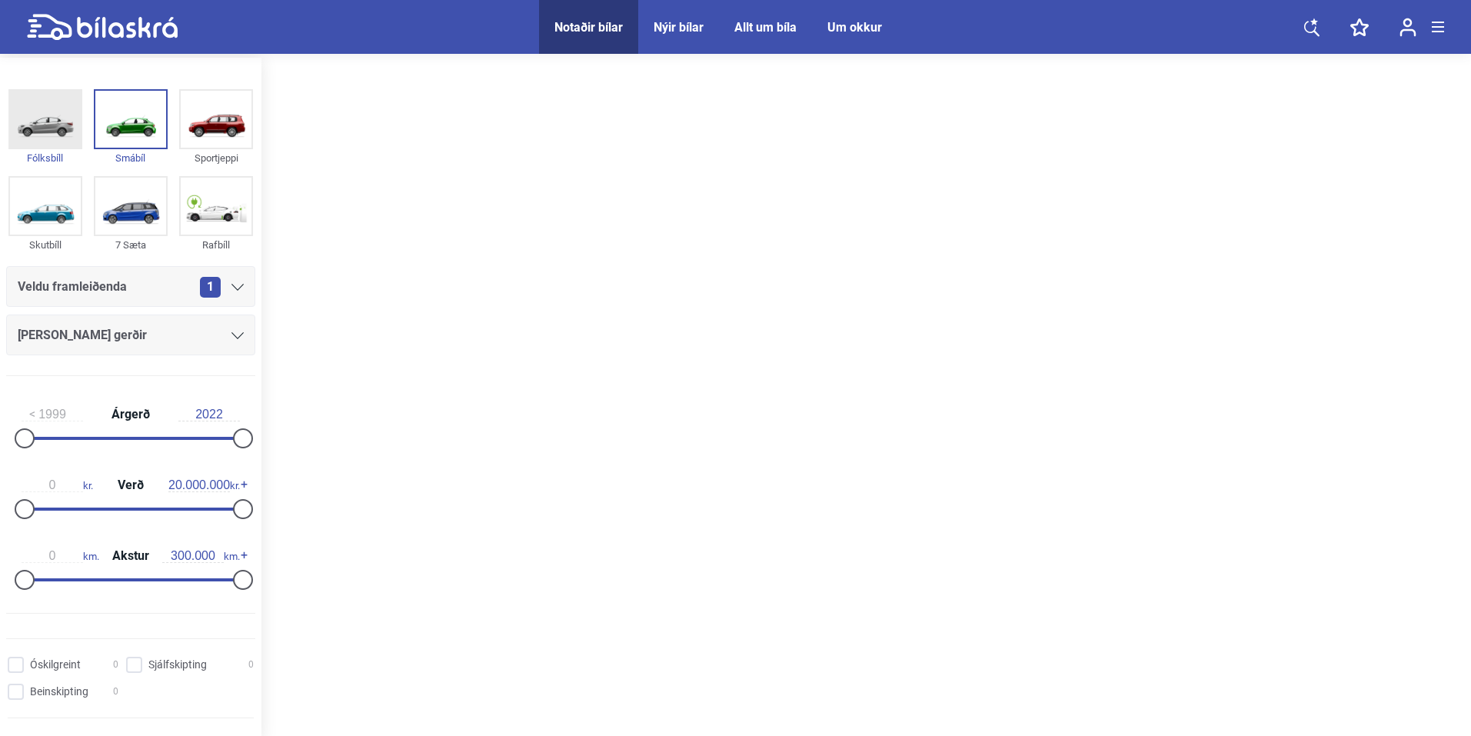
click at [49, 101] on img at bounding box center [45, 119] width 71 height 57
click at [222, 98] on img at bounding box center [216, 119] width 71 height 57
click at [159, 201] on img at bounding box center [130, 206] width 71 height 57
click at [189, 208] on img at bounding box center [216, 206] width 71 height 57
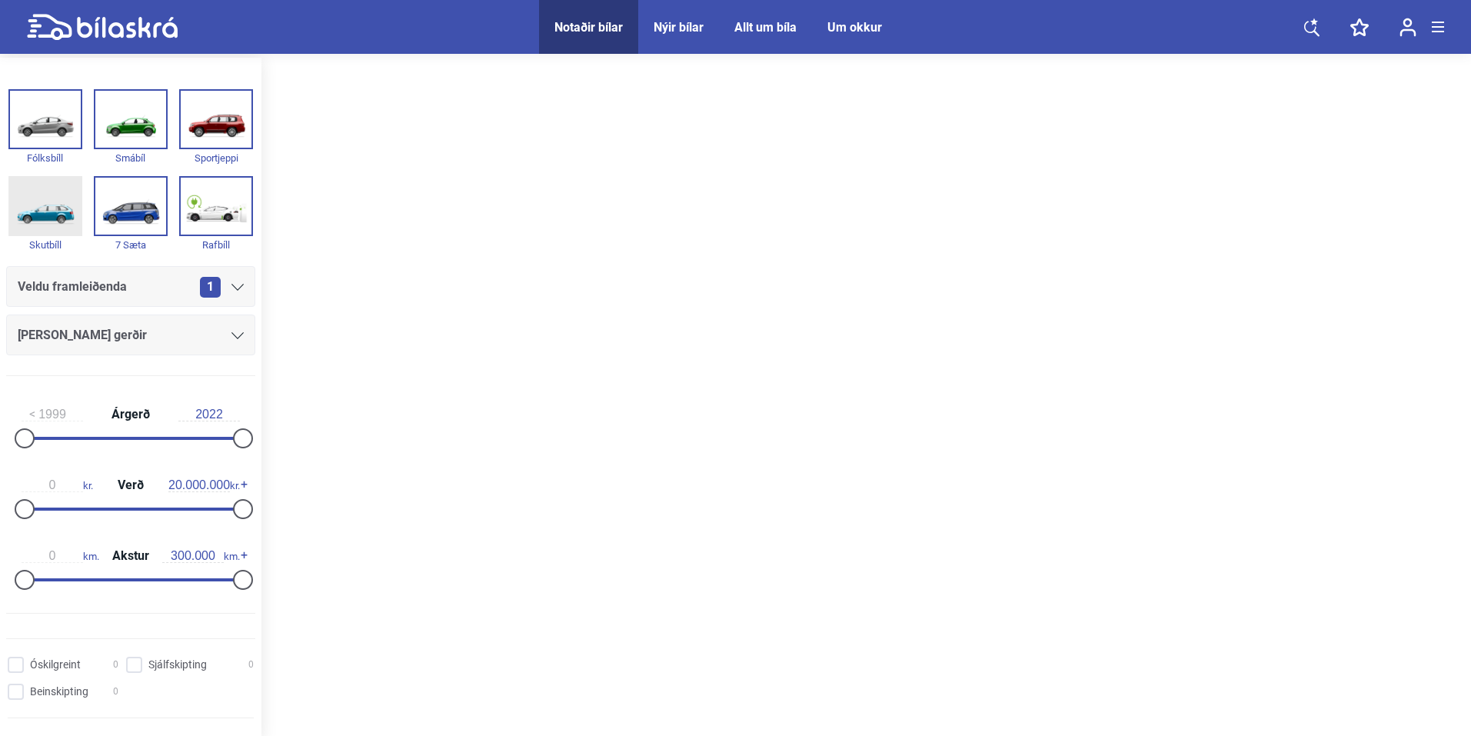
click at [48, 208] on img at bounding box center [45, 206] width 71 height 57
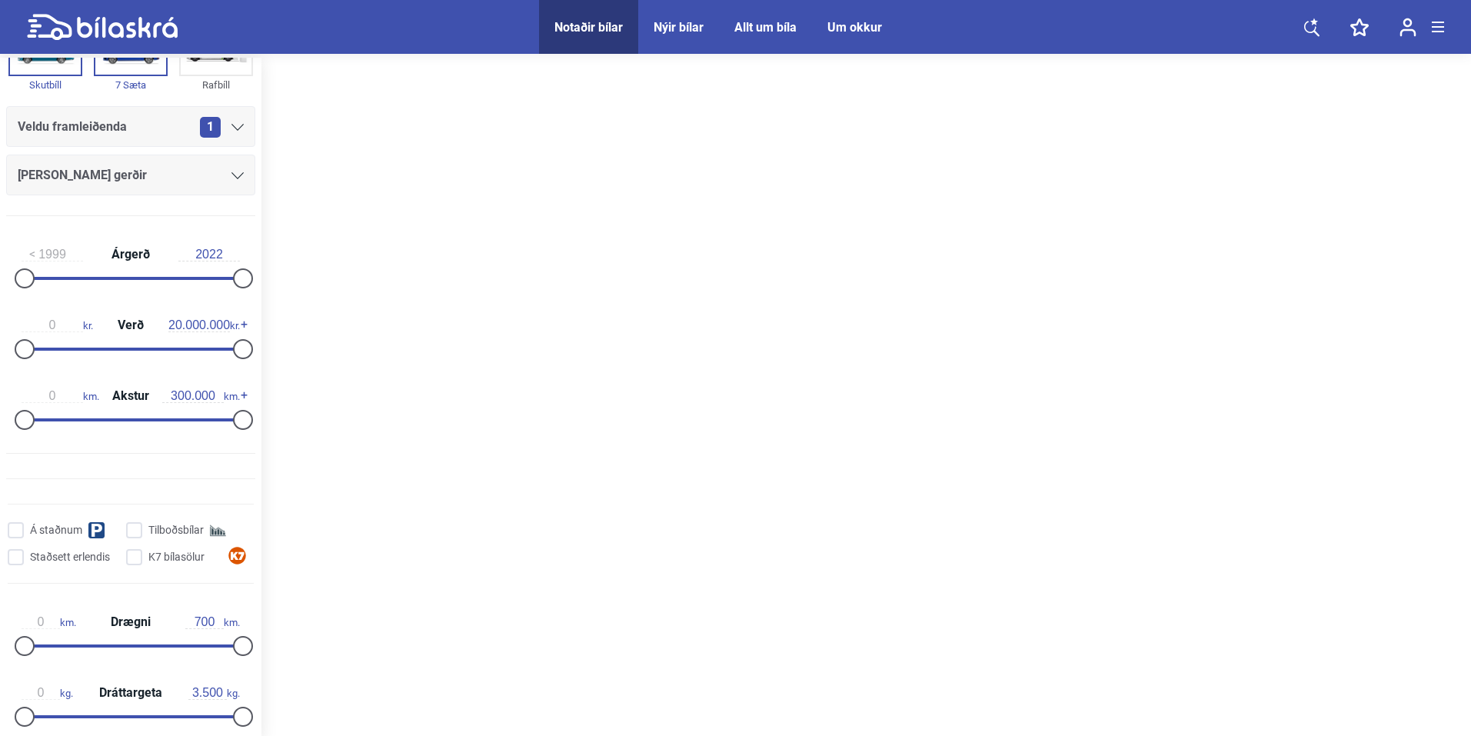
click at [597, 35] on span "Notaðir bílar" at bounding box center [588, 27] width 99 height 54
click at [589, 30] on div "Notaðir bílar" at bounding box center [588, 27] width 68 height 15
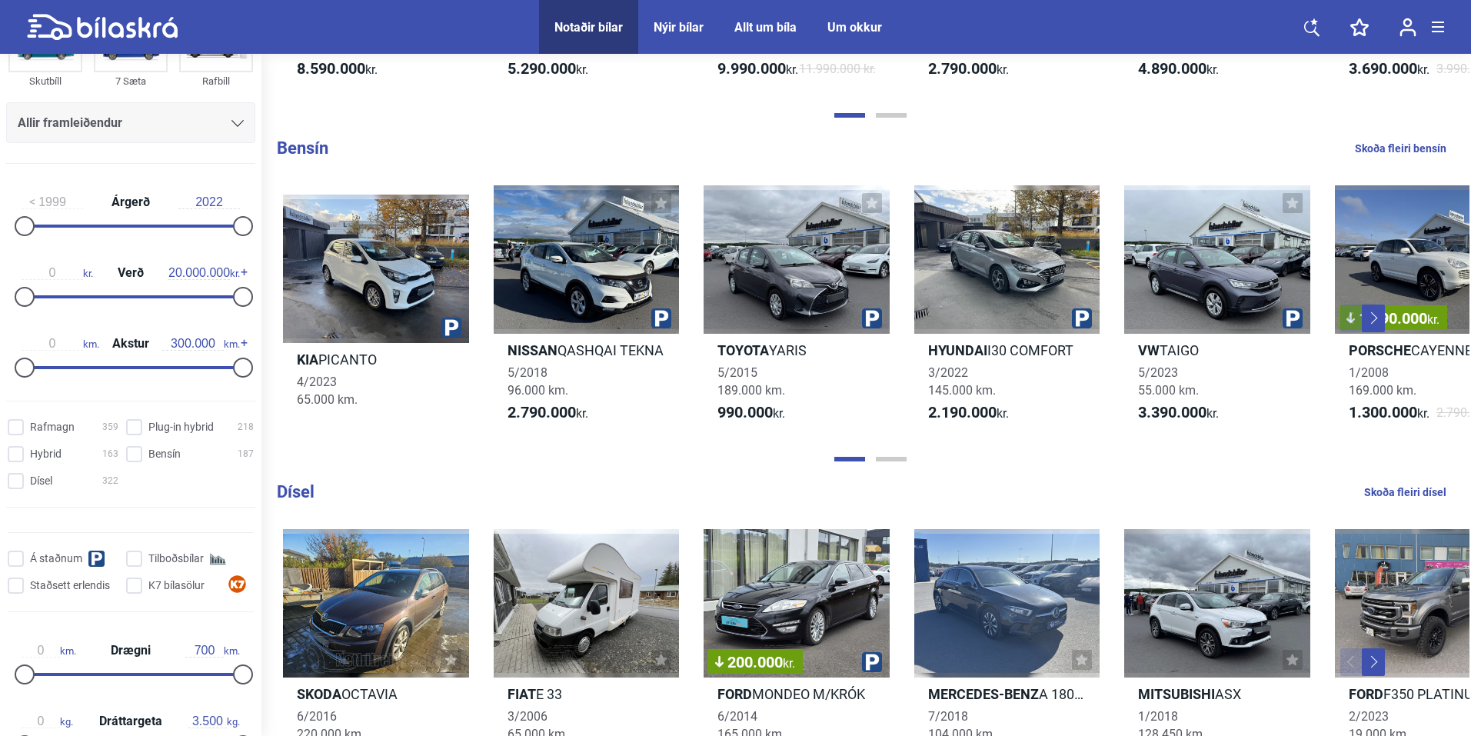
scroll to position [1437, 0]
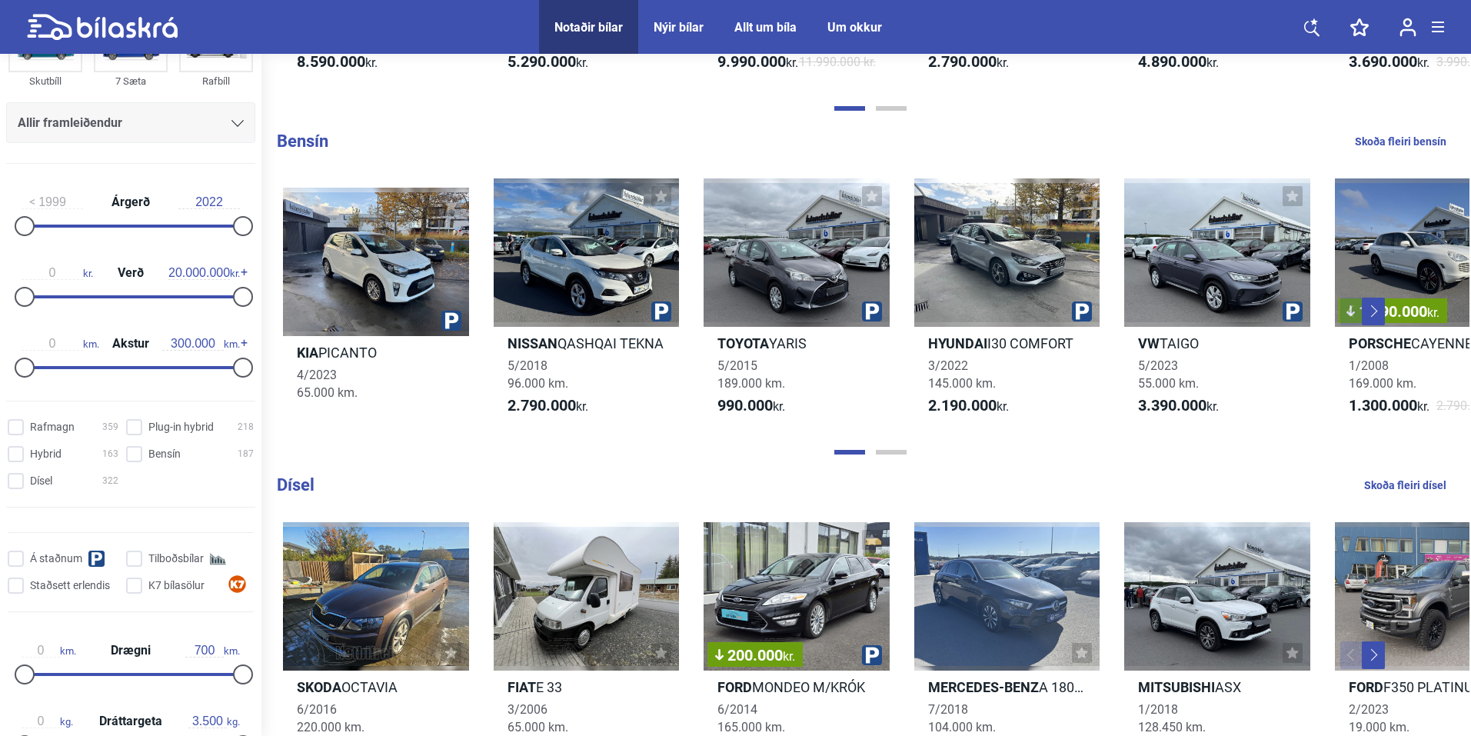
click at [1407, 495] on link "Skoða fleiri dísel" at bounding box center [1405, 485] width 82 height 20
checkbox input "true"
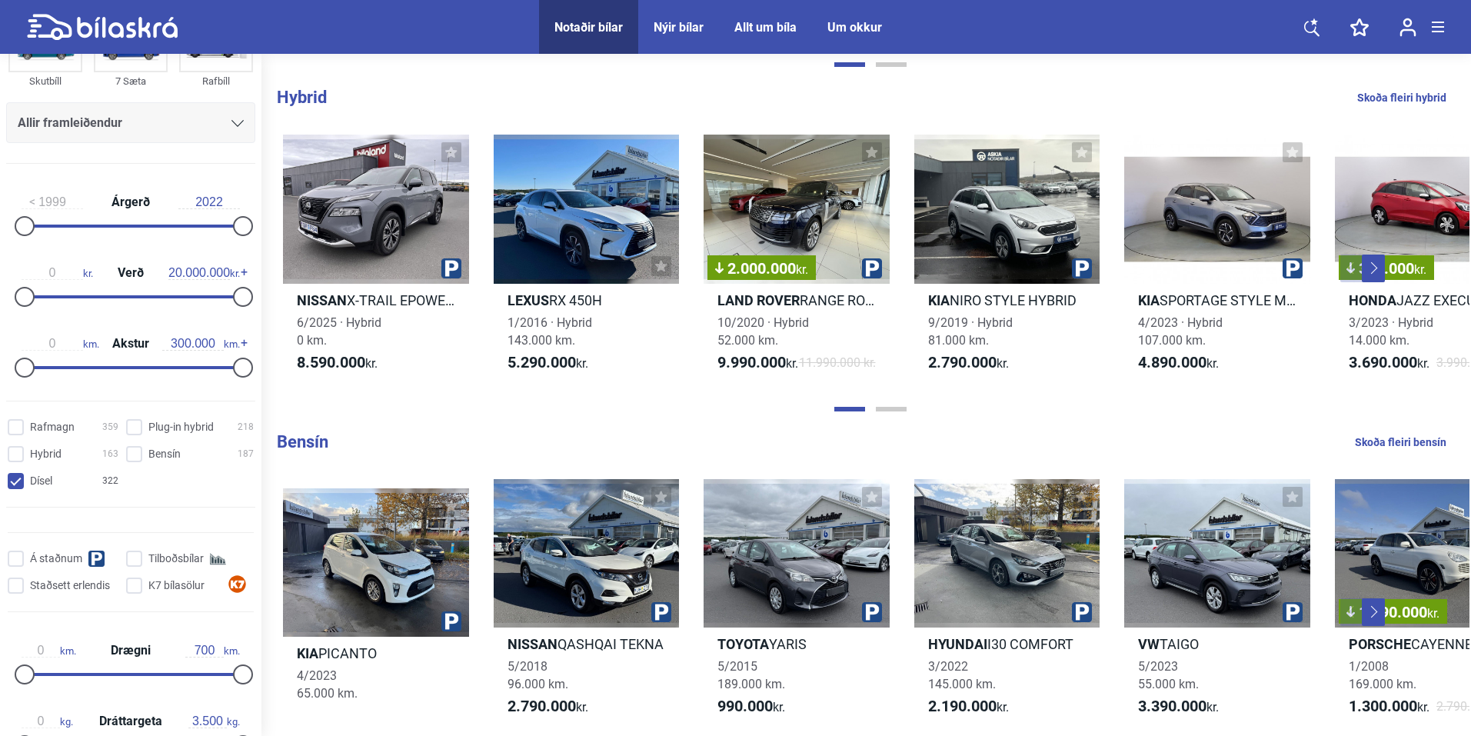
scroll to position [1148, 0]
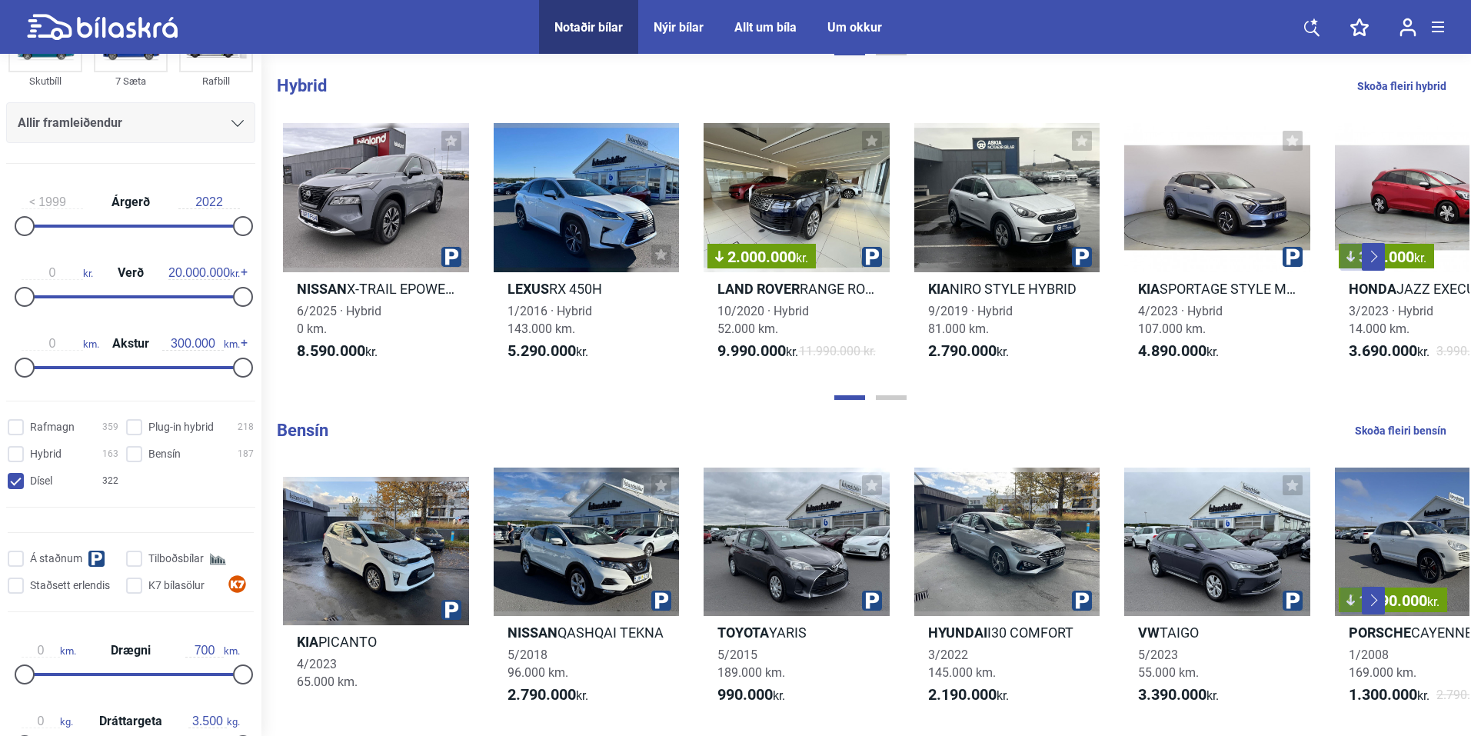
click at [1395, 440] on link "Skoða fleiri bensín" at bounding box center [1399, 430] width 91 height 20
checkbox input "true"
checkbox input "false"
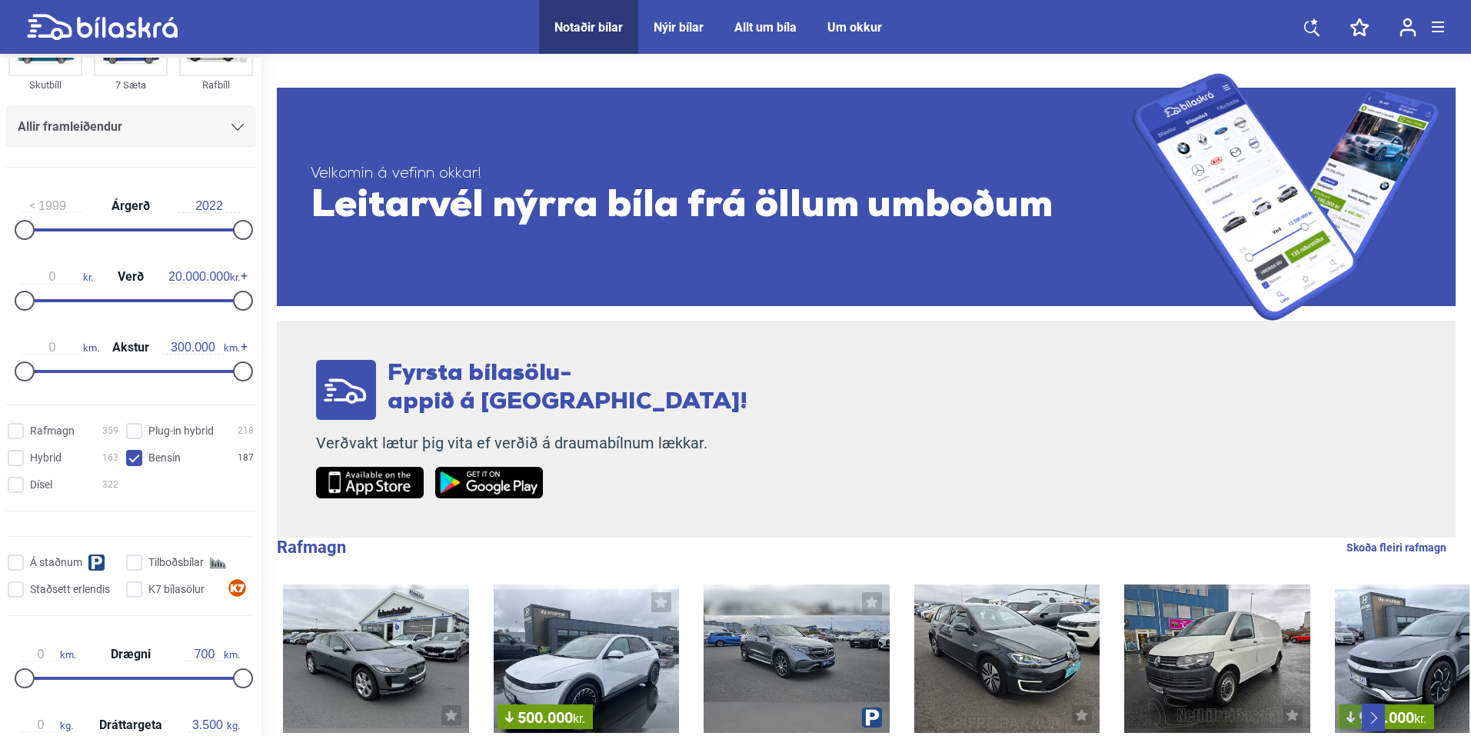
click at [587, 20] on div "Notaðir bílar" at bounding box center [588, 27] width 68 height 15
checkbox input "false"
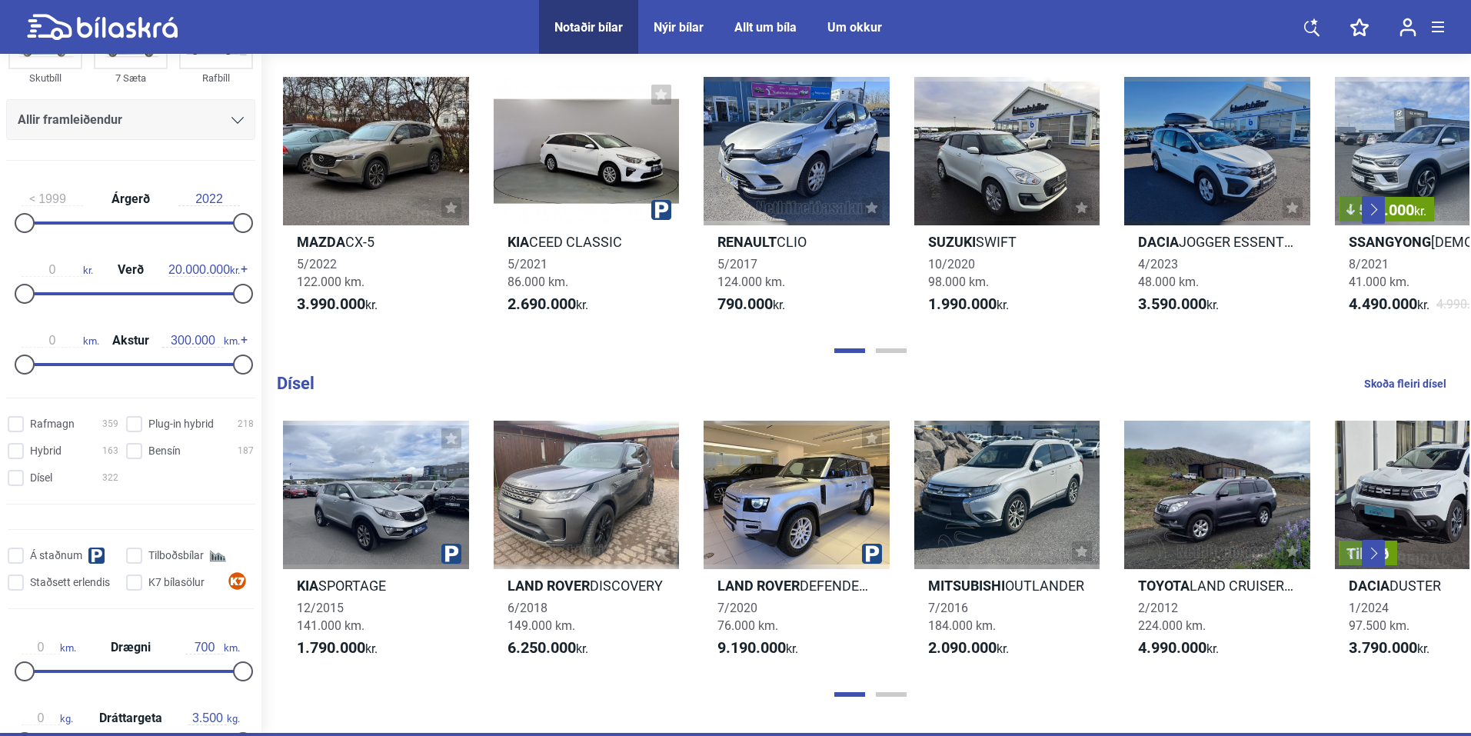
scroll to position [1538, 0]
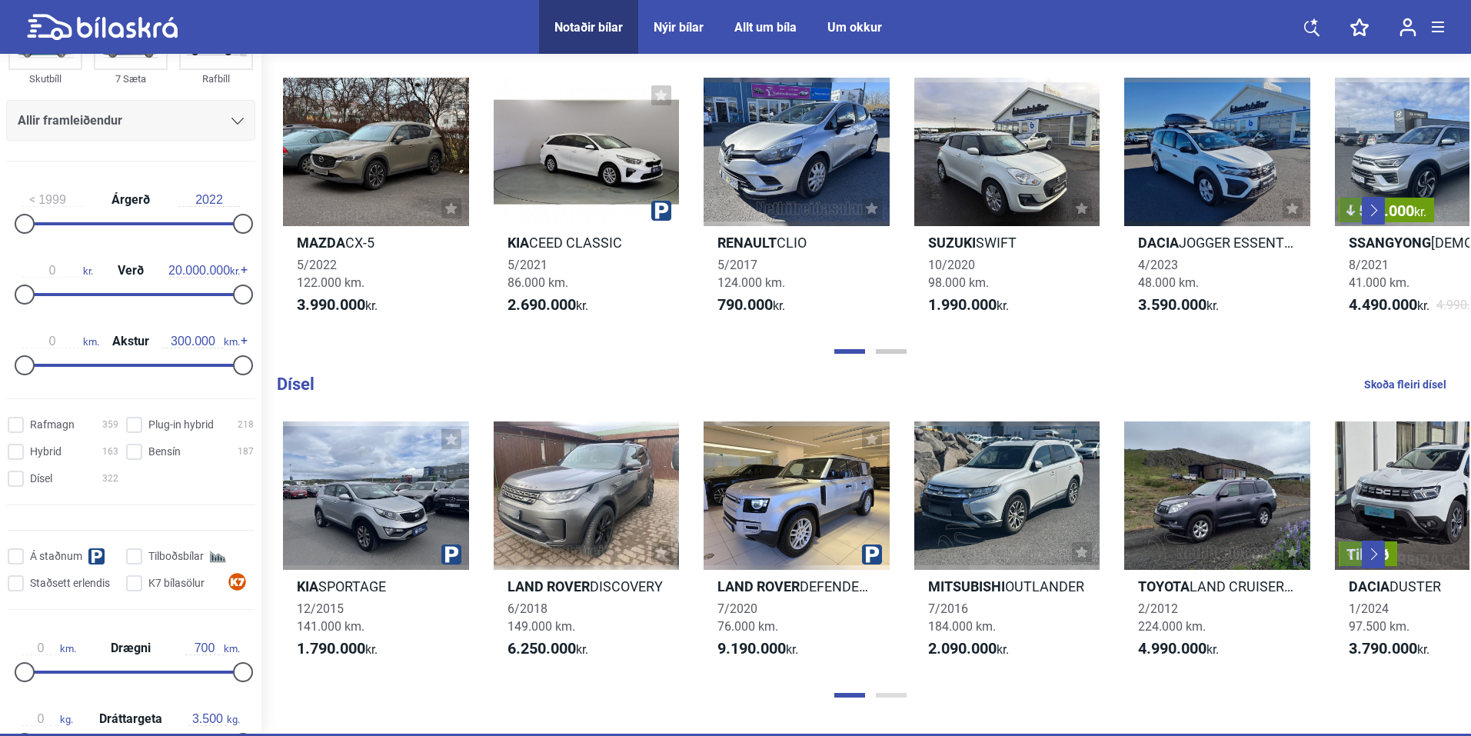
click at [899, 696] on button "Page 2" at bounding box center [891, 695] width 31 height 5
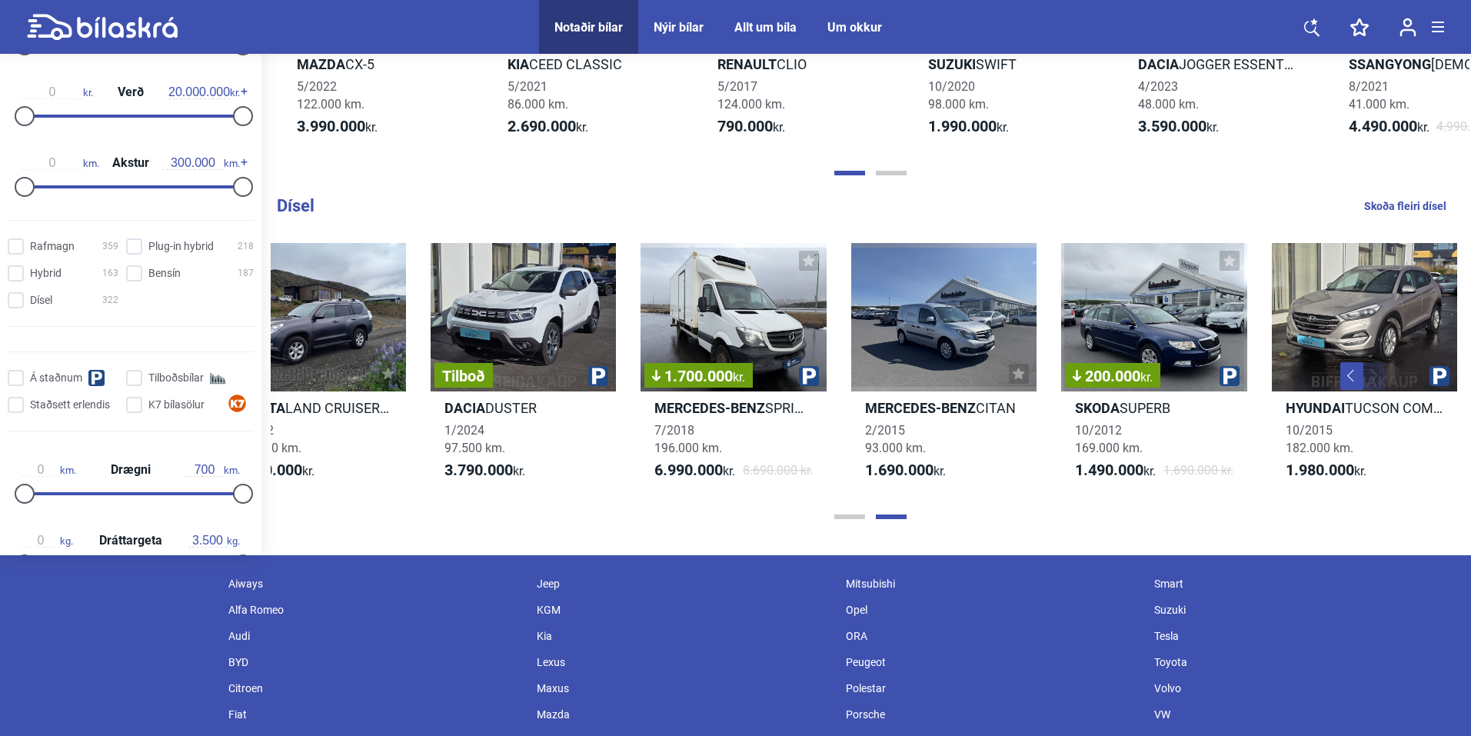
scroll to position [1717, 0]
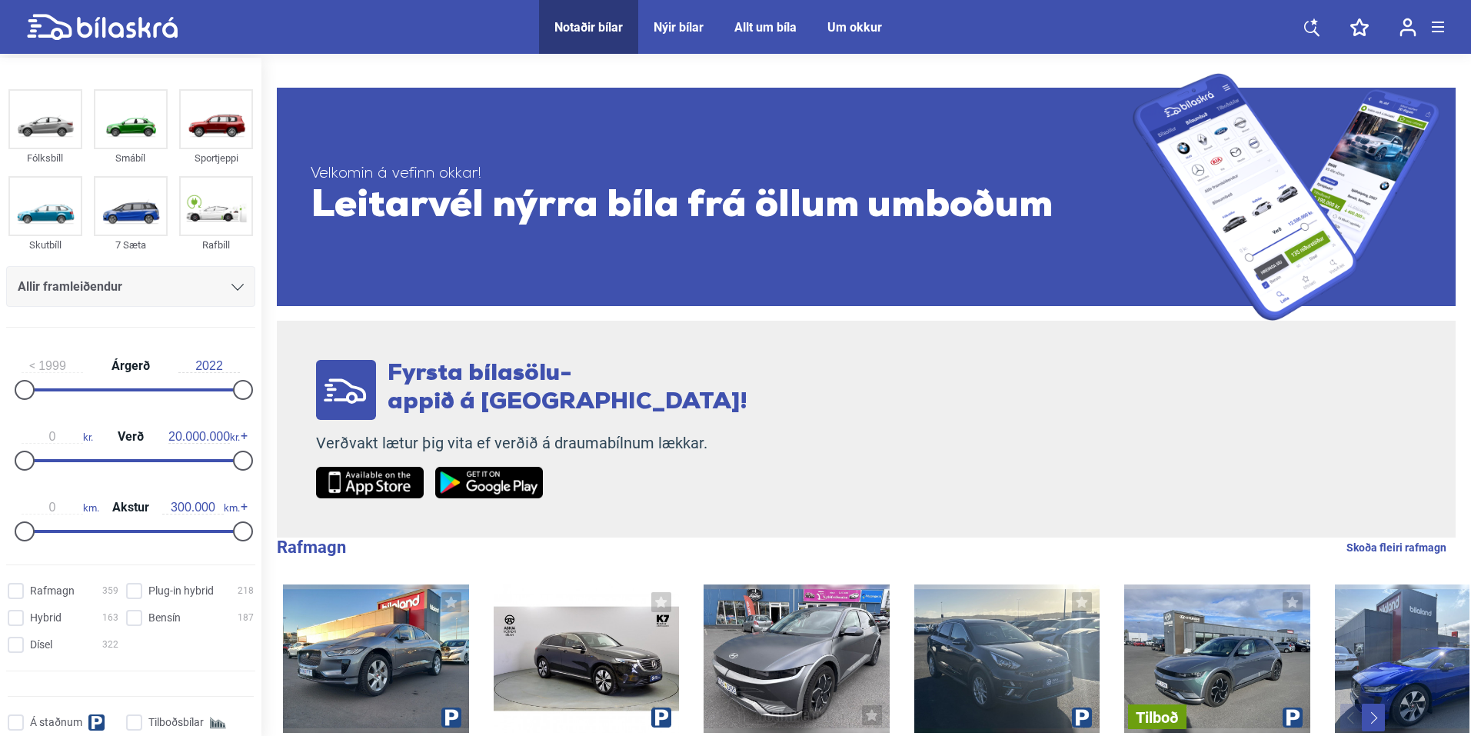
click at [686, 184] on span "Leitarvél nýrra bíla frá öllum umboðum" at bounding box center [722, 207] width 822 height 46
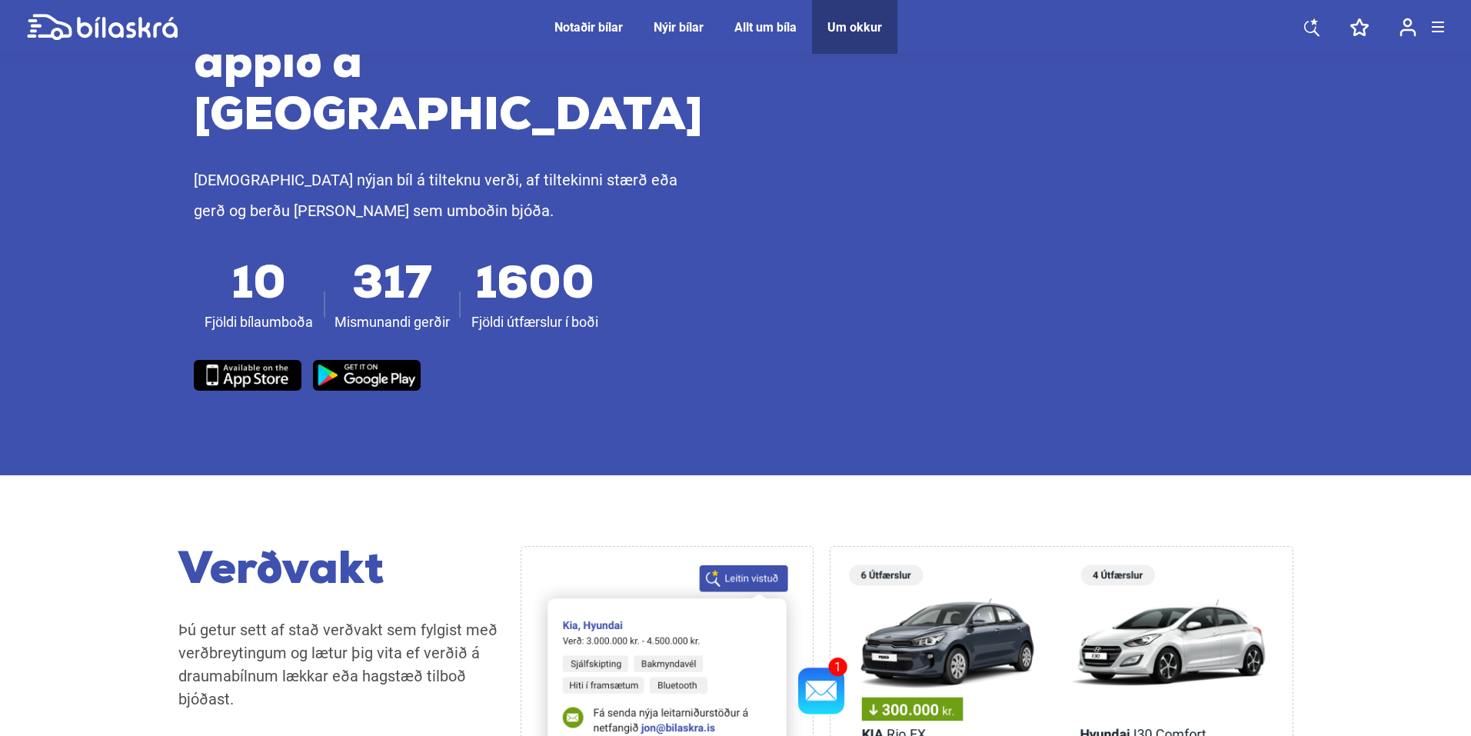
scroll to position [819, 0]
